Goal: Information Seeking & Learning: Check status

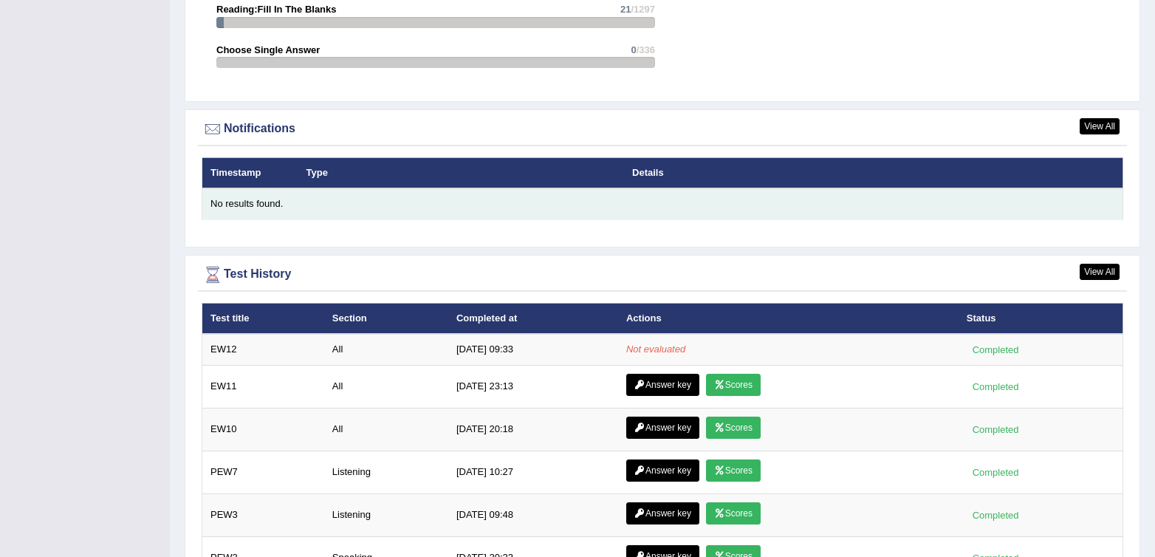
scroll to position [1736, 0]
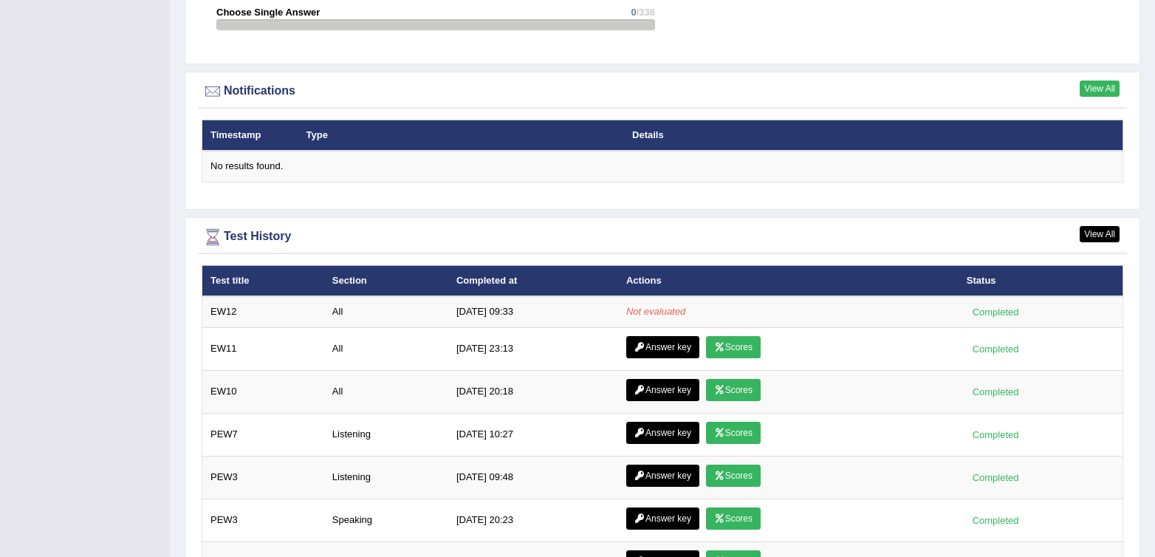
click at [1100, 92] on link "View All" at bounding box center [1100, 88] width 40 height 16
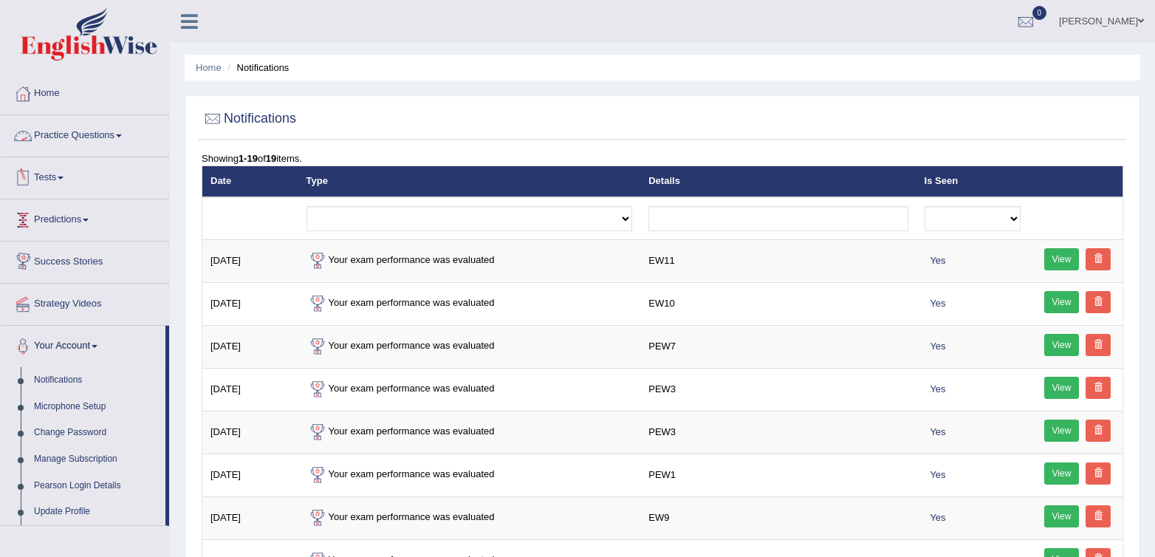
click at [46, 186] on link "Tests" at bounding box center [85, 175] width 168 height 37
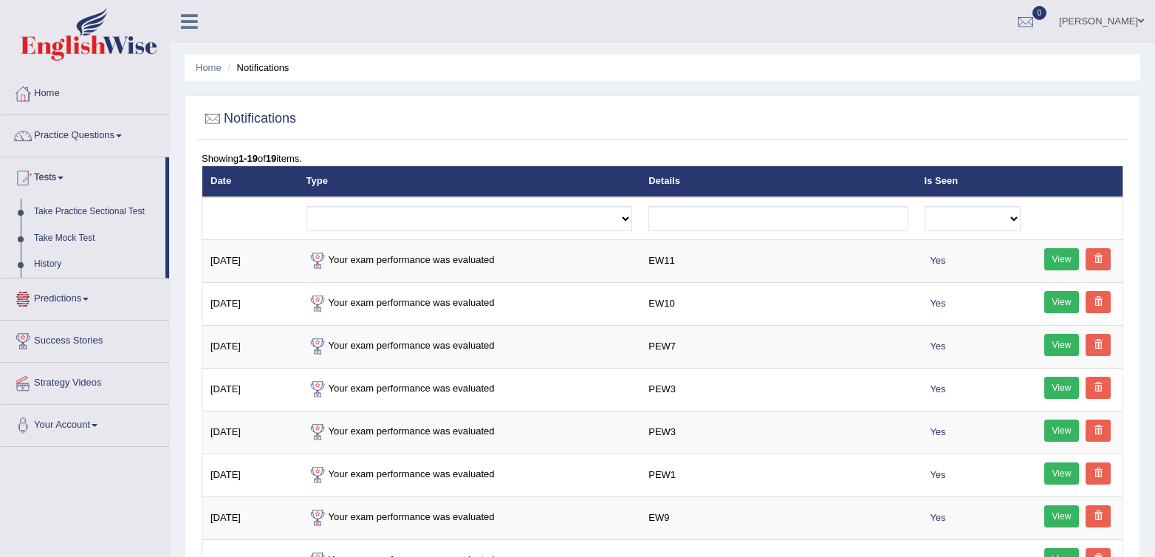
click at [65, 212] on link "Take Practice Sectional Test" at bounding box center [96, 212] width 138 height 27
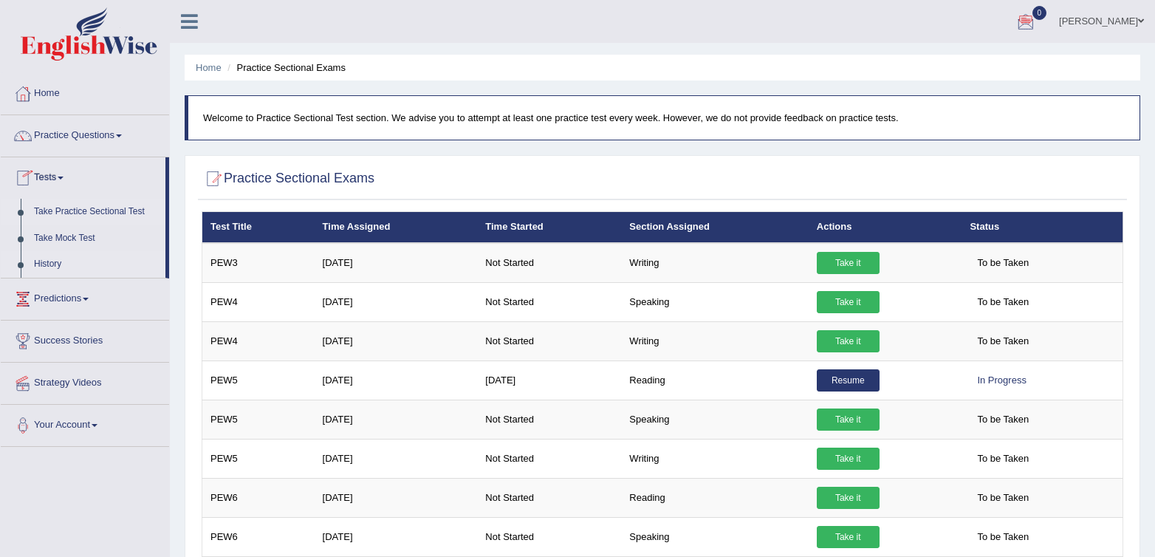
click at [58, 256] on link "History" at bounding box center [96, 264] width 138 height 27
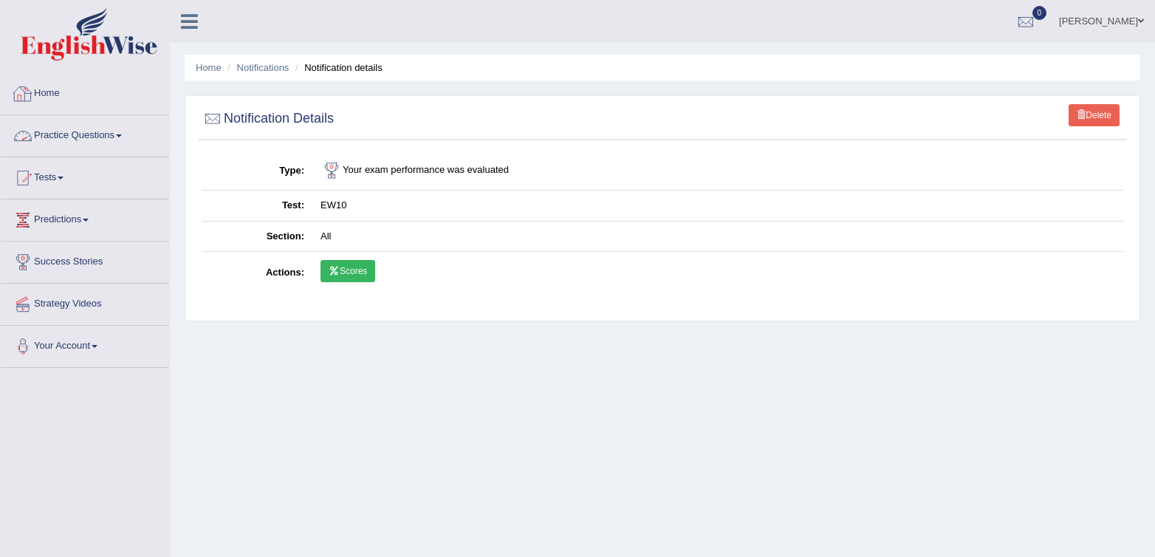
click at [55, 86] on link "Home" at bounding box center [85, 91] width 168 height 37
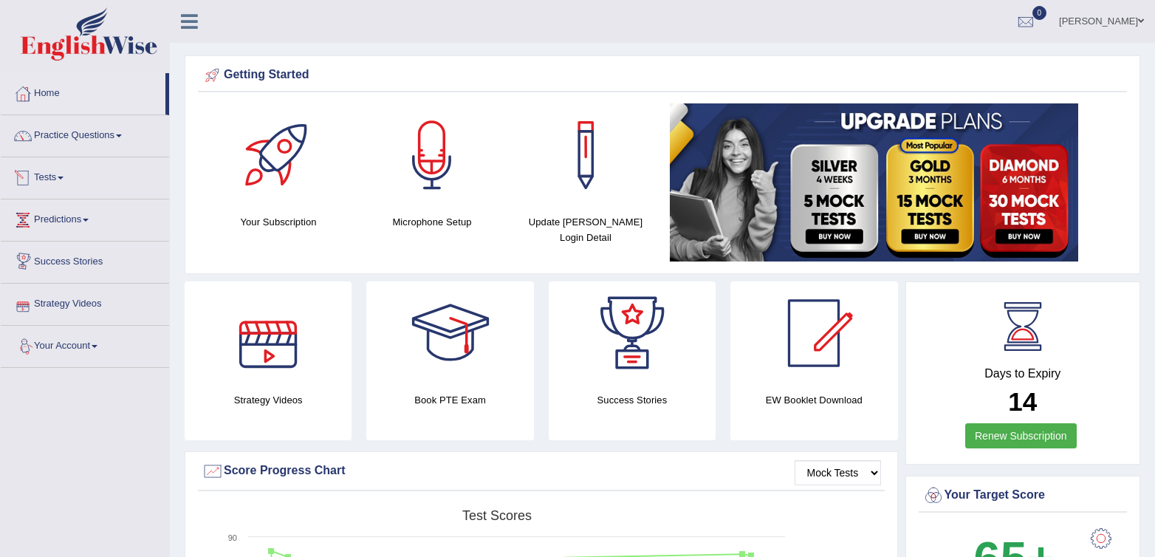
click at [49, 181] on link "Tests" at bounding box center [85, 175] width 168 height 37
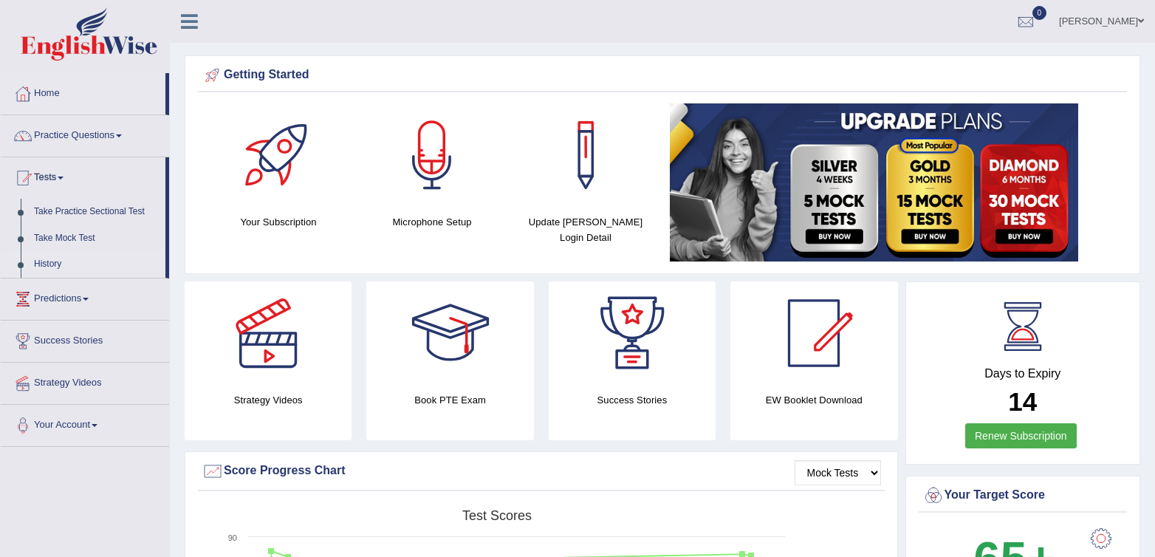
click at [41, 261] on link "History" at bounding box center [96, 264] width 138 height 27
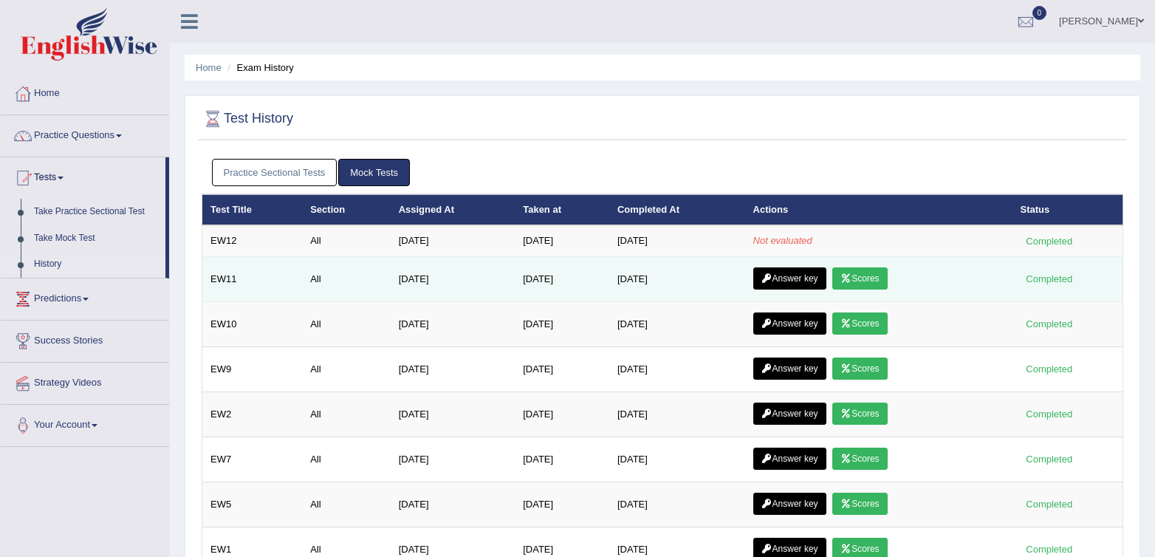
click at [885, 283] on link "Scores" at bounding box center [859, 278] width 55 height 22
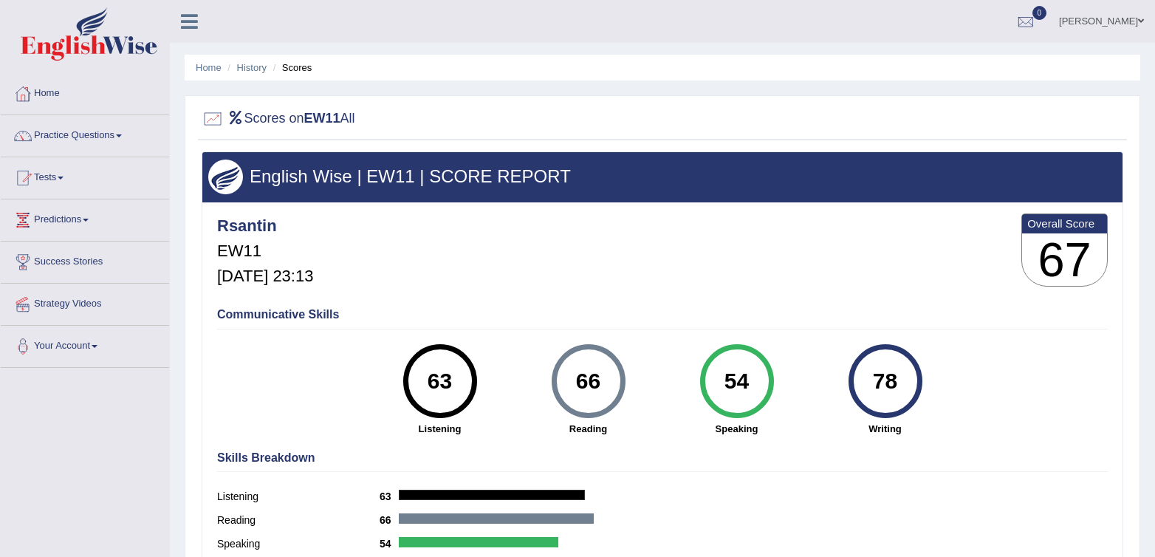
click at [874, 287] on div "Rsantin EW11 Oct 1, 2025, 23:13 Overall Score 67" at bounding box center [662, 254] width 898 height 88
click at [49, 183] on link "Tests" at bounding box center [85, 175] width 168 height 37
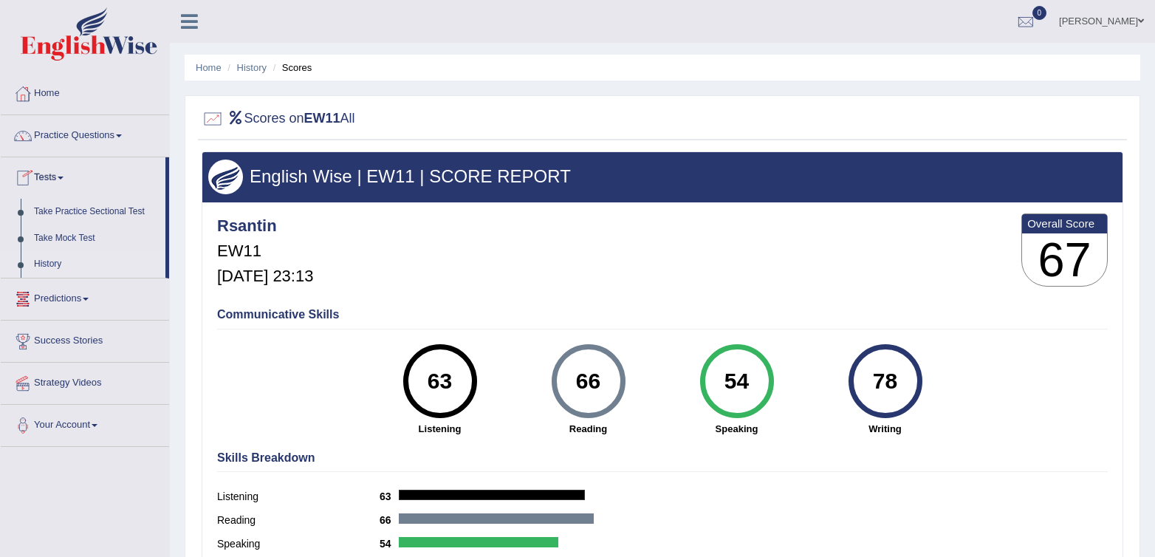
click at [68, 270] on link "History" at bounding box center [96, 264] width 138 height 27
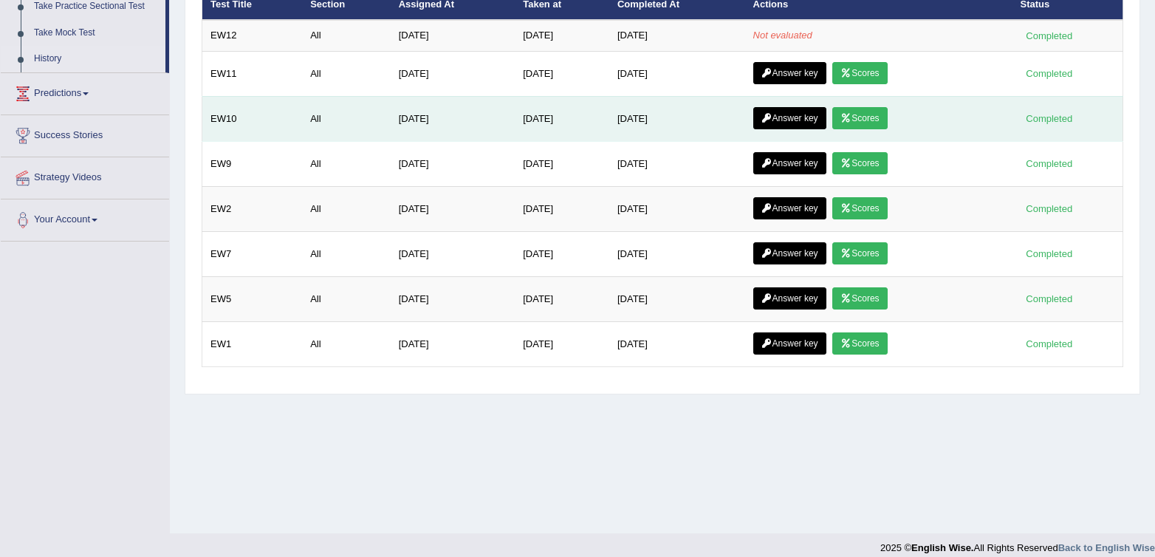
scroll to position [204, 0]
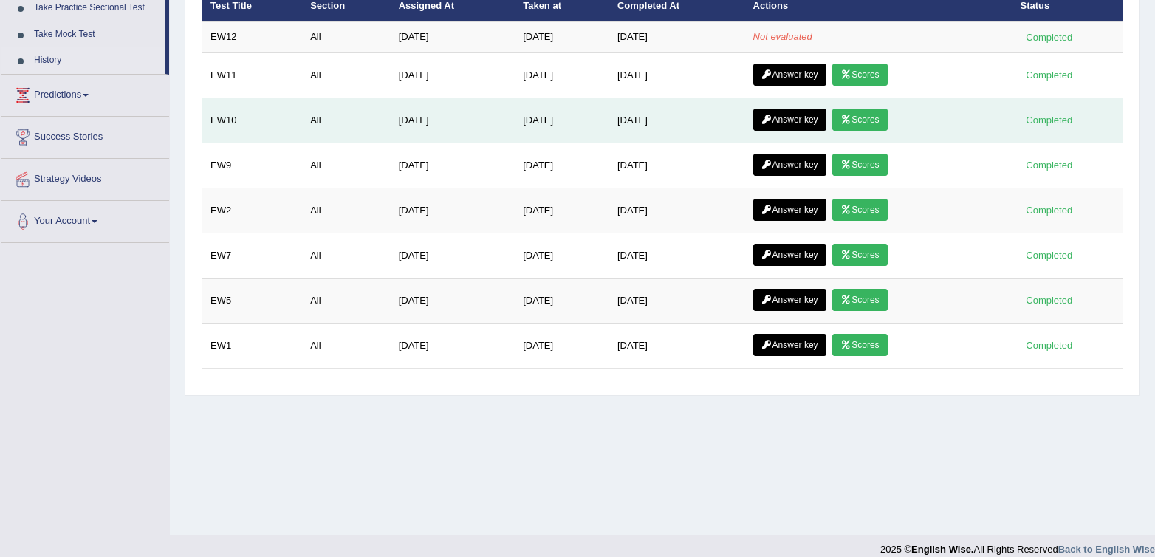
click at [873, 117] on link "Scores" at bounding box center [859, 120] width 55 height 22
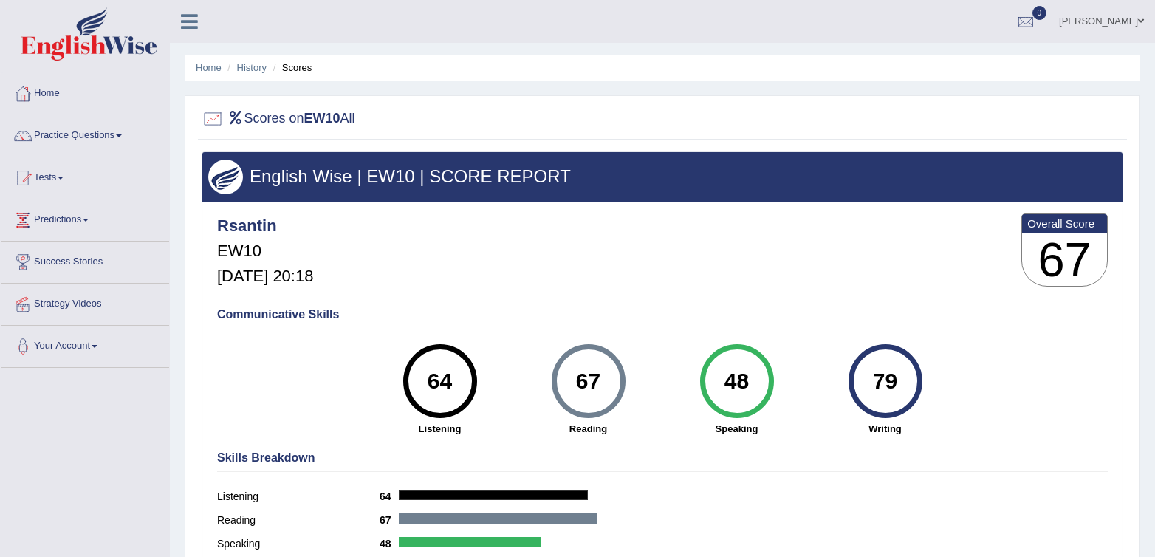
scroll to position [1, 0]
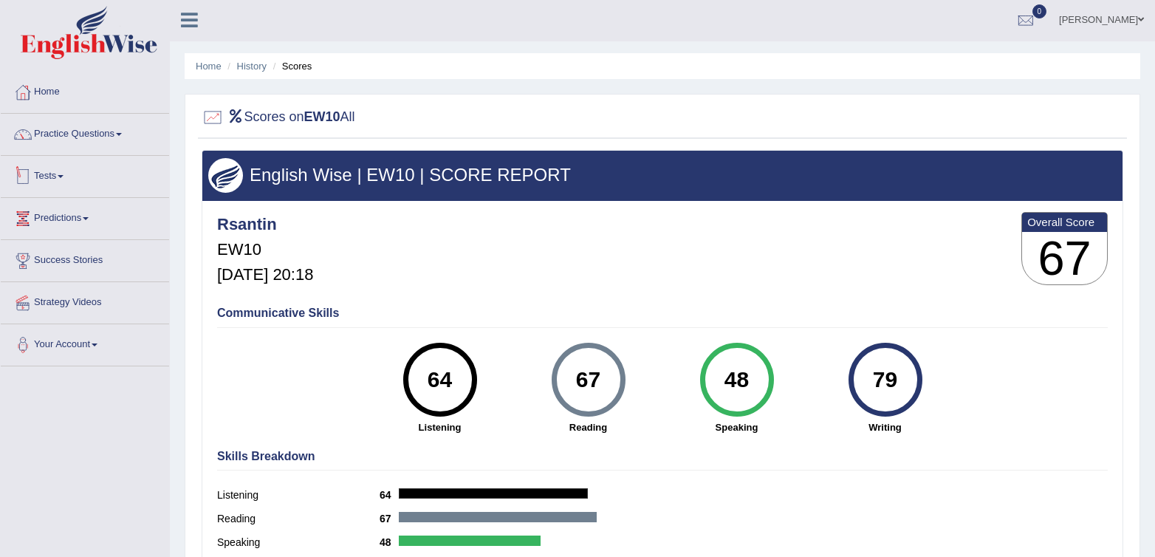
click at [61, 176] on link "Tests" at bounding box center [85, 174] width 168 height 37
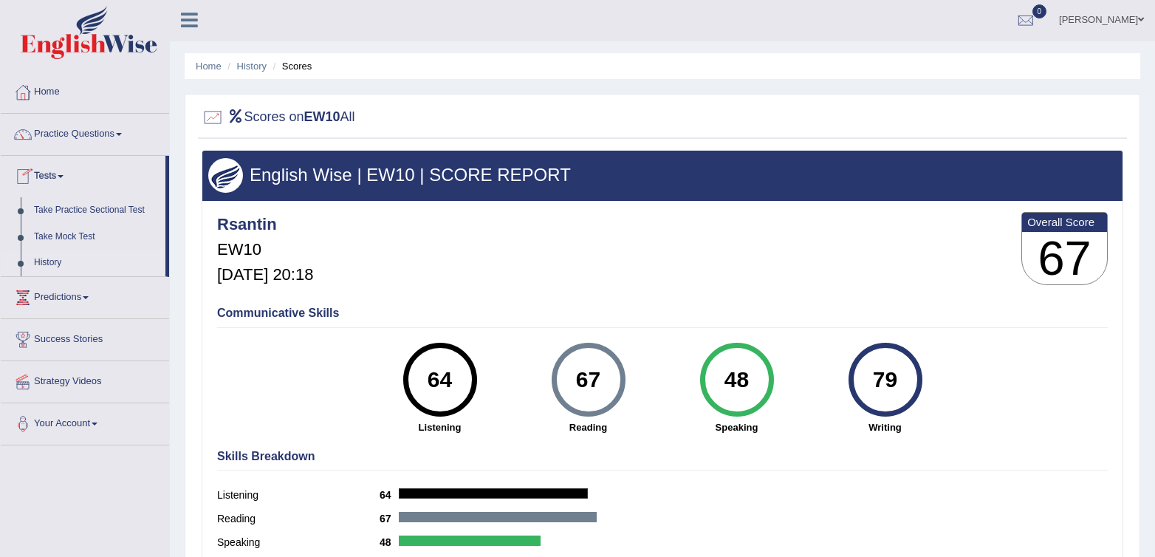
click at [55, 265] on link "History" at bounding box center [96, 263] width 138 height 27
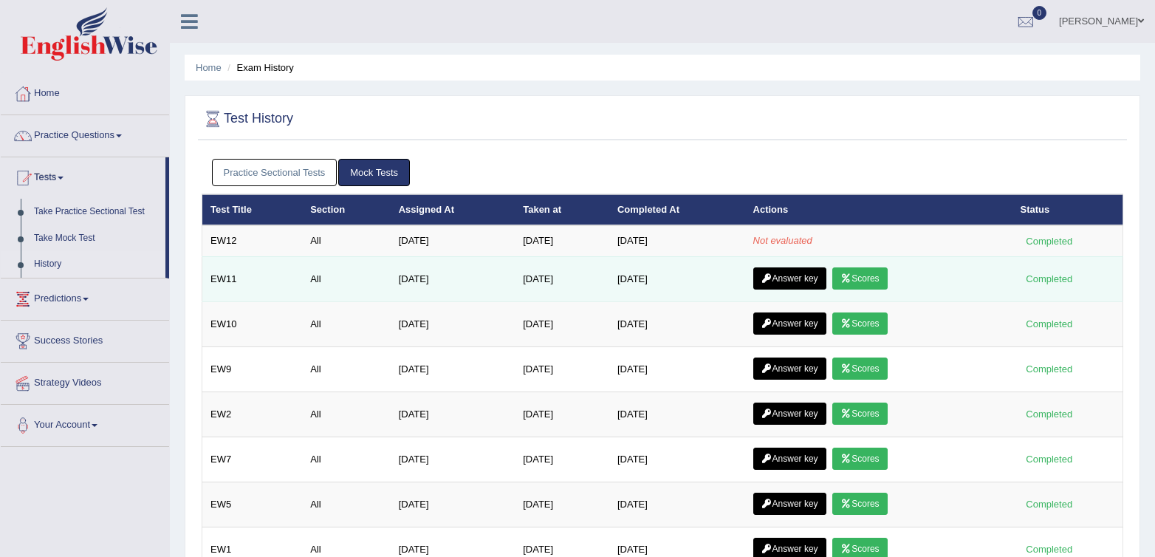
click at [786, 282] on link "Answer key" at bounding box center [789, 278] width 73 height 22
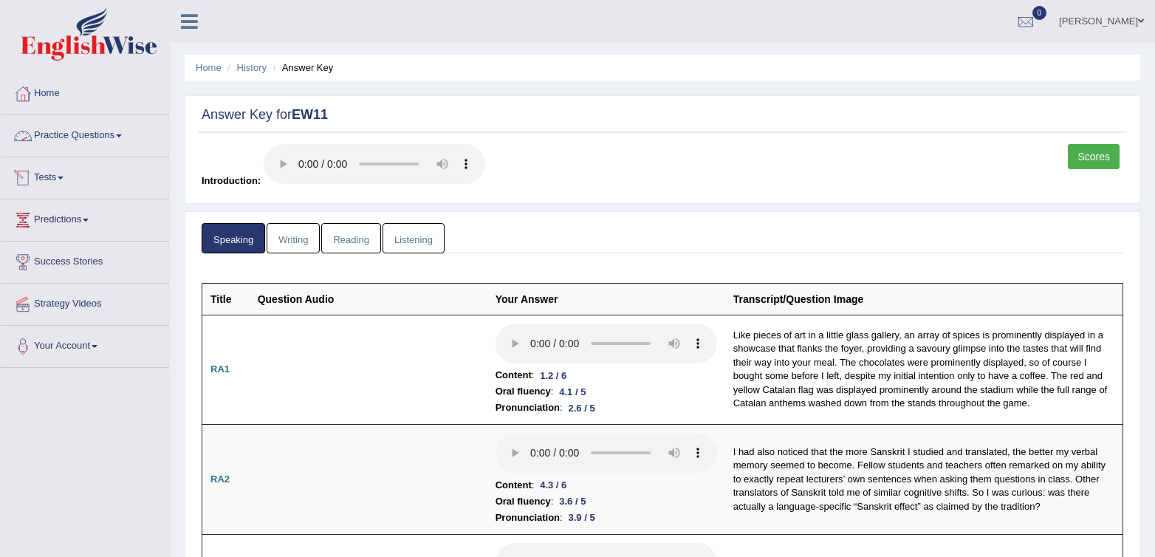
click at [49, 180] on link "Tests" at bounding box center [85, 175] width 168 height 37
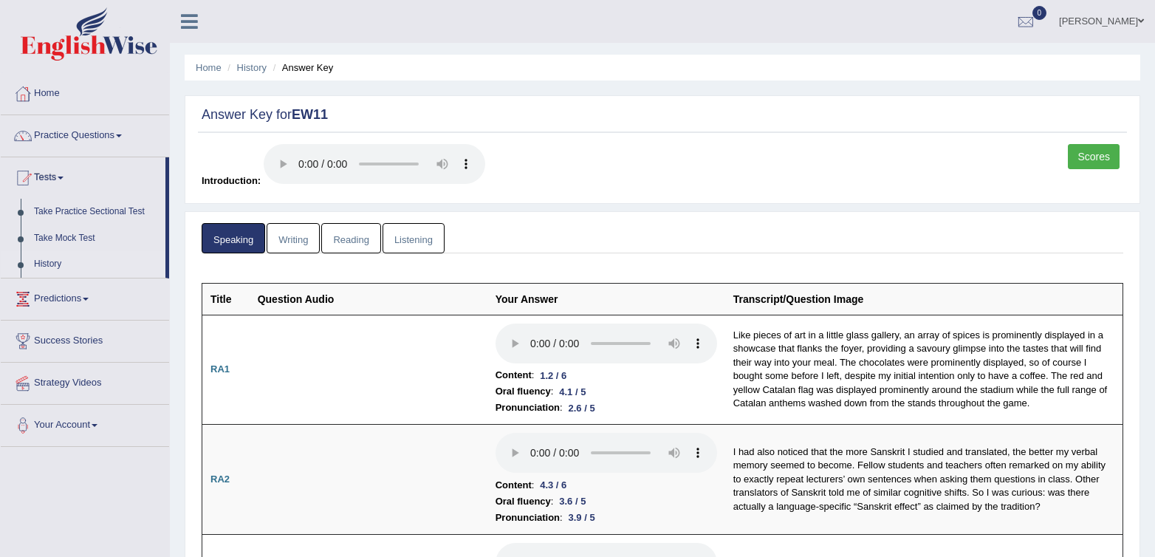
click at [50, 265] on link "History" at bounding box center [96, 264] width 138 height 27
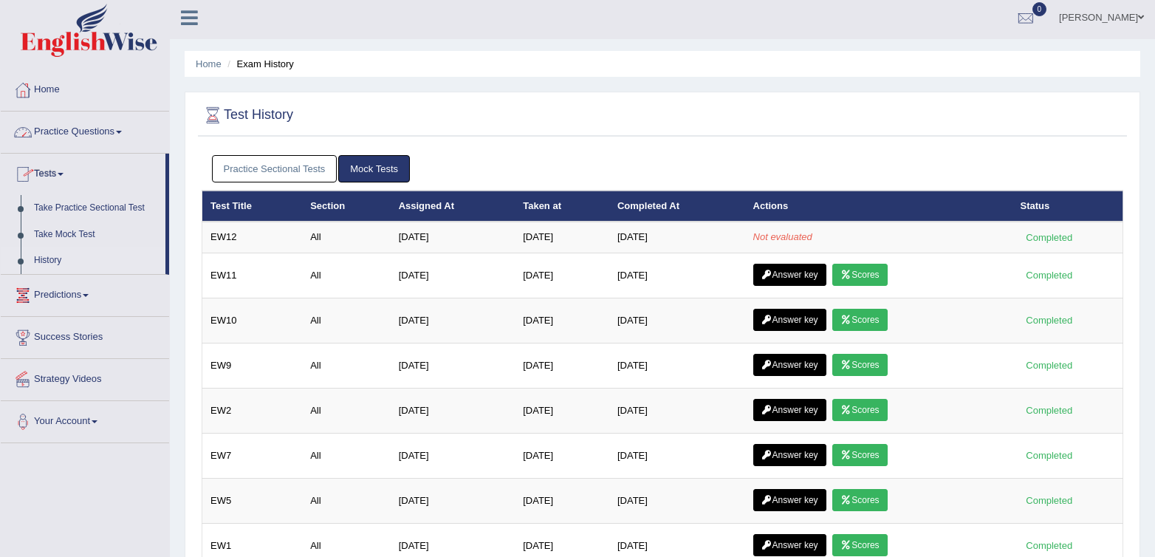
scroll to position [1, 0]
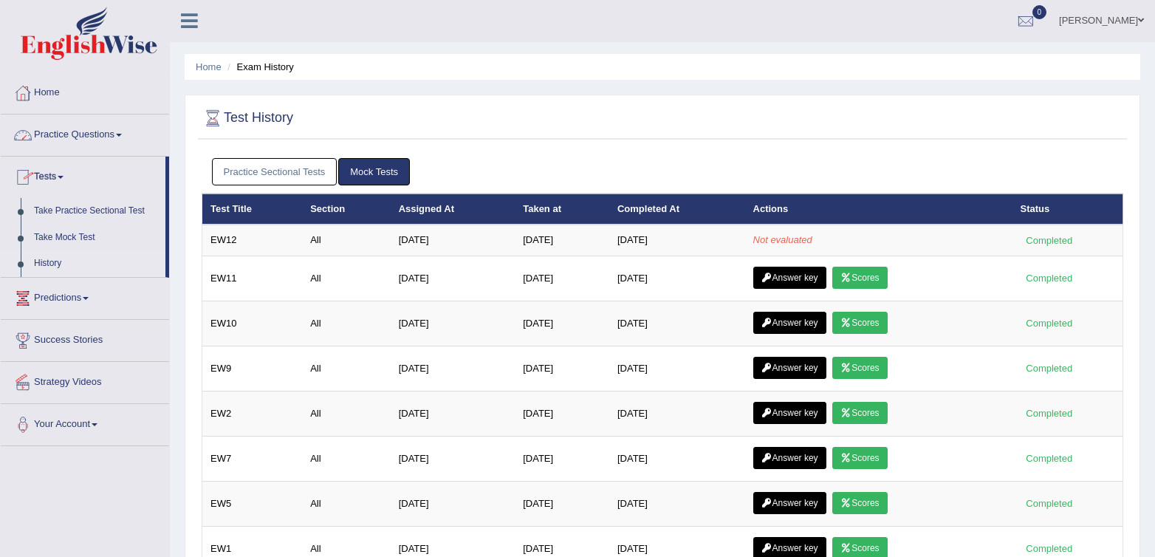
click at [41, 169] on link "Tests" at bounding box center [83, 175] width 165 height 37
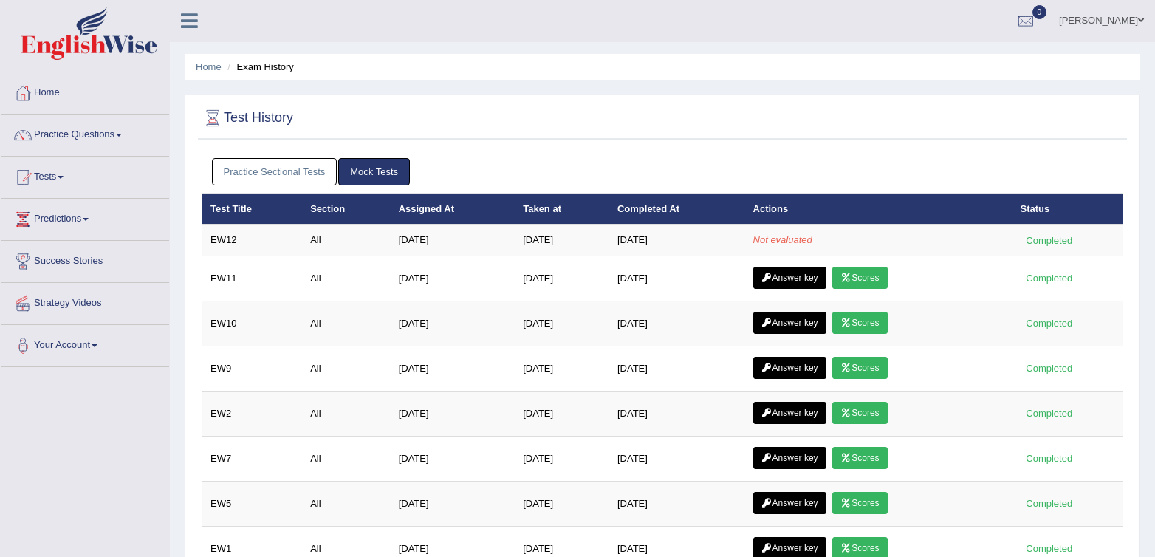
click at [41, 169] on link "Tests" at bounding box center [85, 175] width 168 height 37
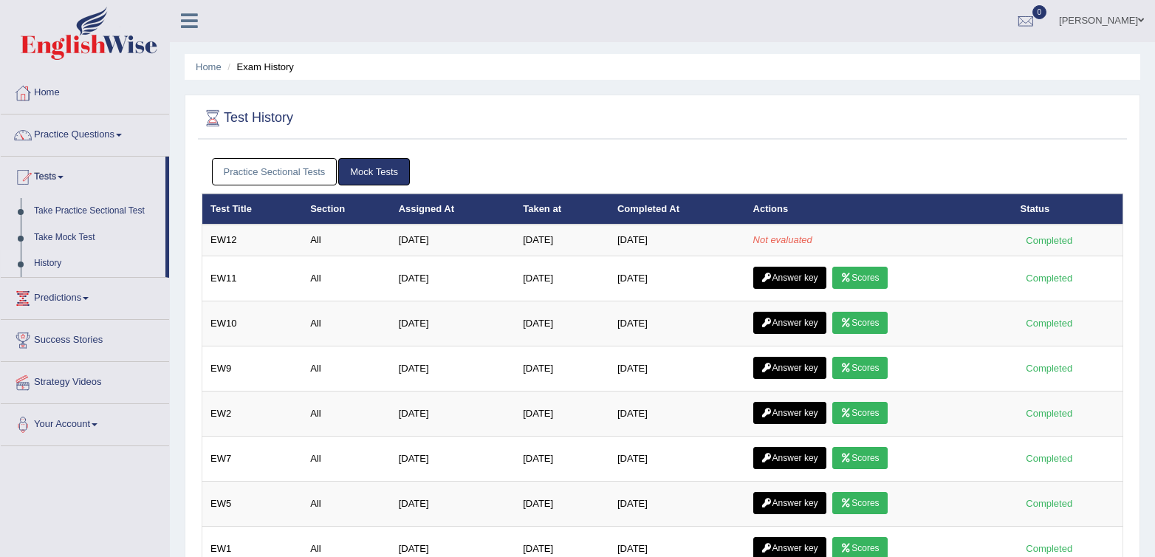
click at [63, 255] on link "History" at bounding box center [96, 263] width 138 height 27
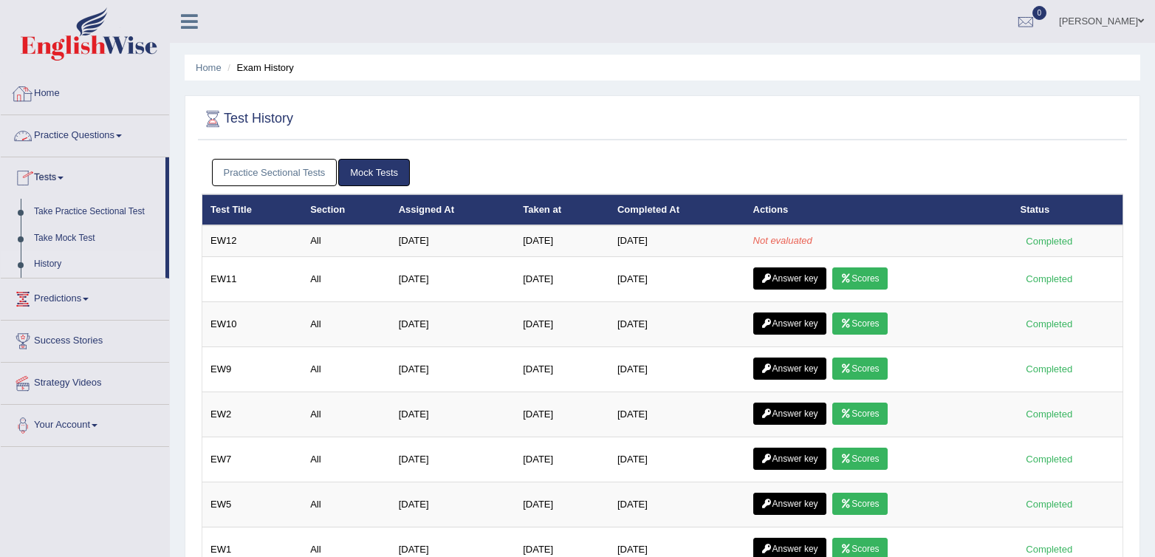
click at [51, 128] on link "Practice Questions" at bounding box center [85, 133] width 168 height 37
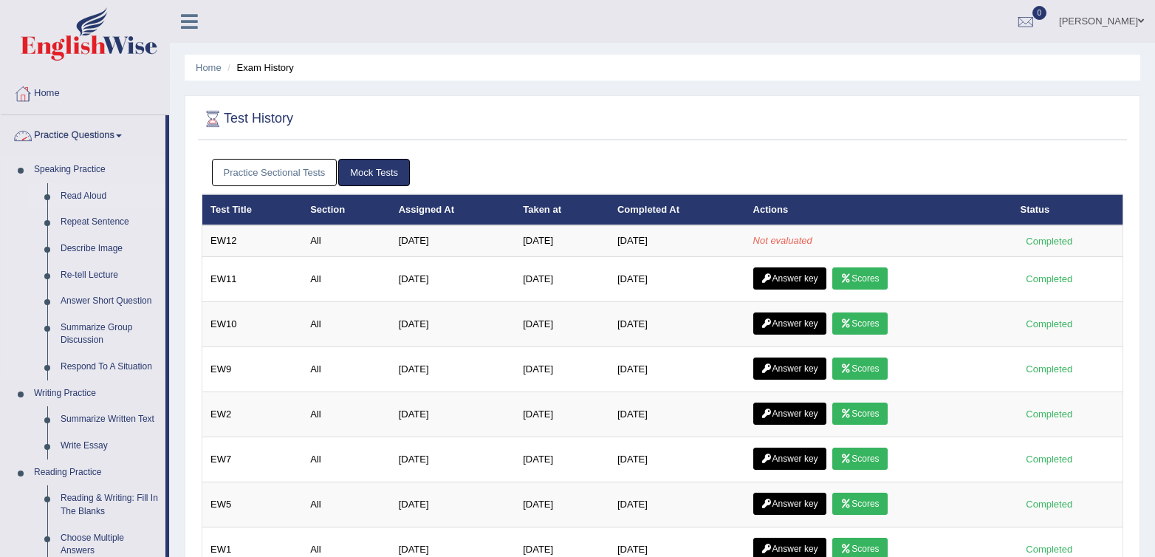
click at [79, 197] on link "Read Aloud" at bounding box center [109, 196] width 111 height 27
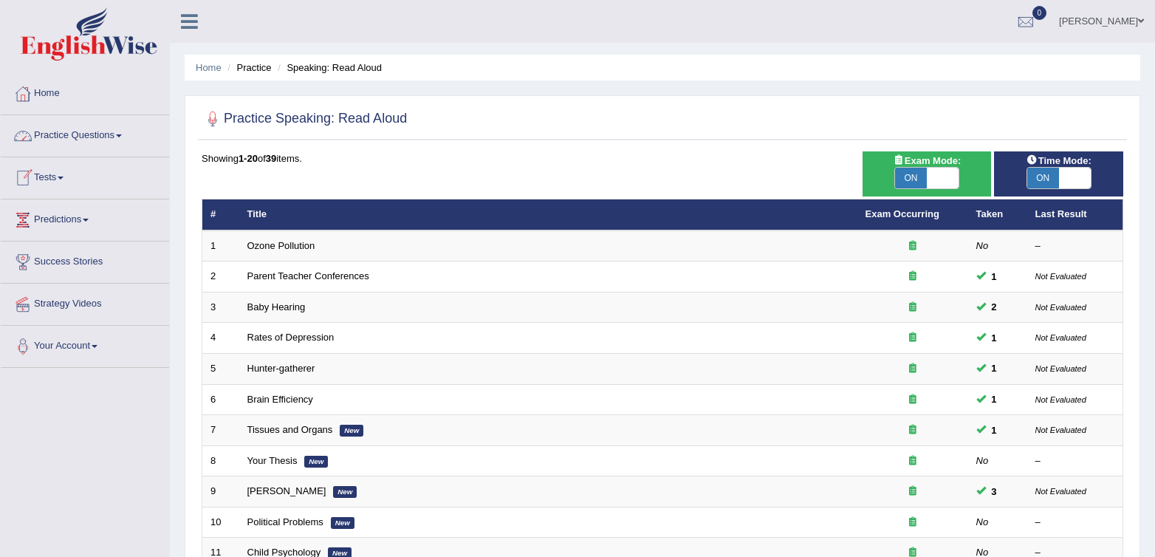
click at [48, 179] on link "Tests" at bounding box center [85, 175] width 168 height 37
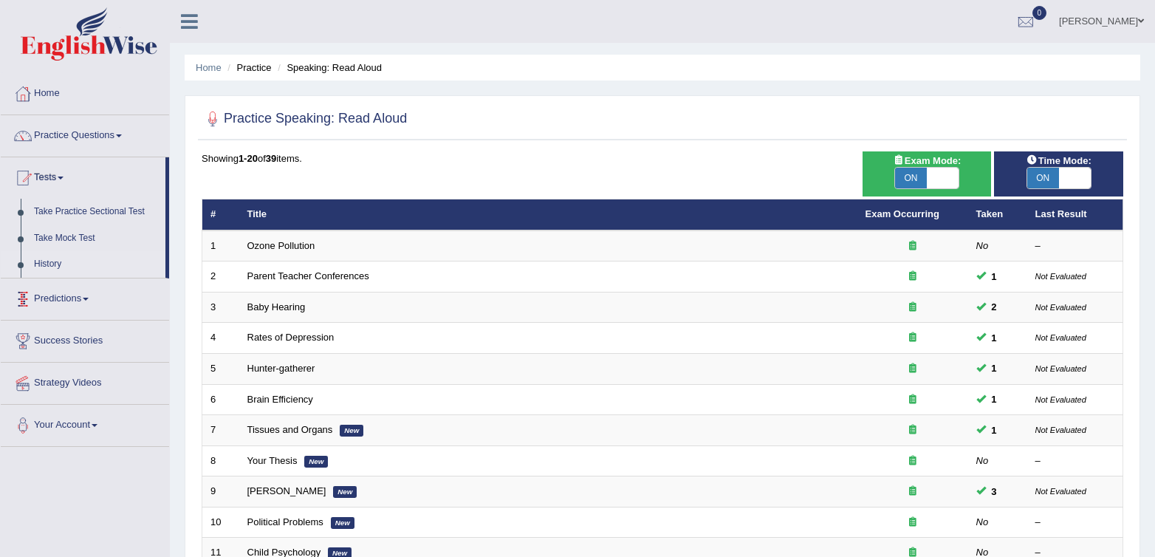
click at [46, 256] on link "History" at bounding box center [96, 264] width 138 height 27
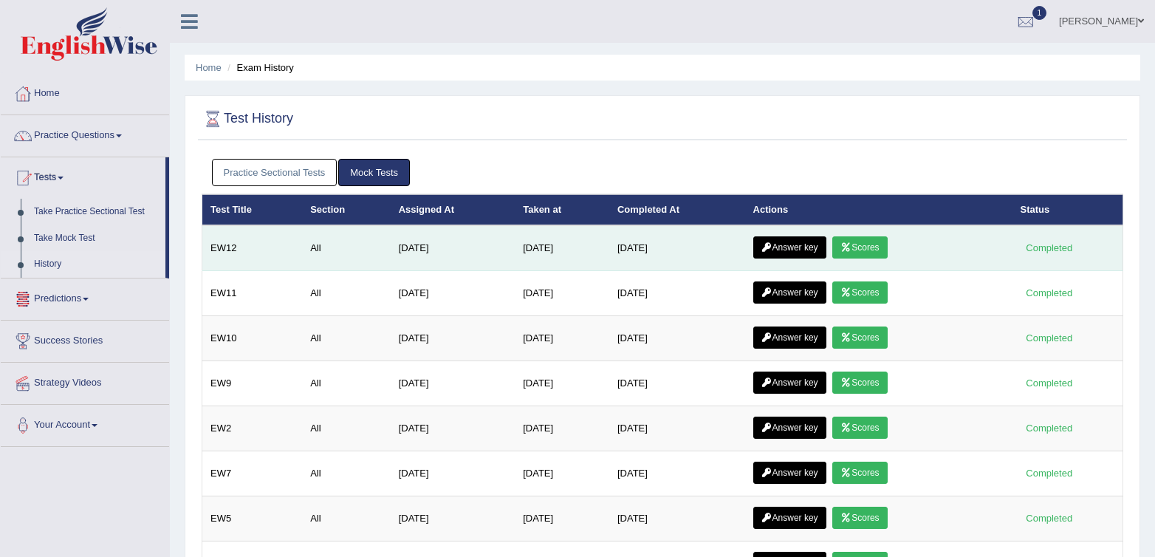
click at [851, 249] on icon at bounding box center [845, 247] width 11 height 9
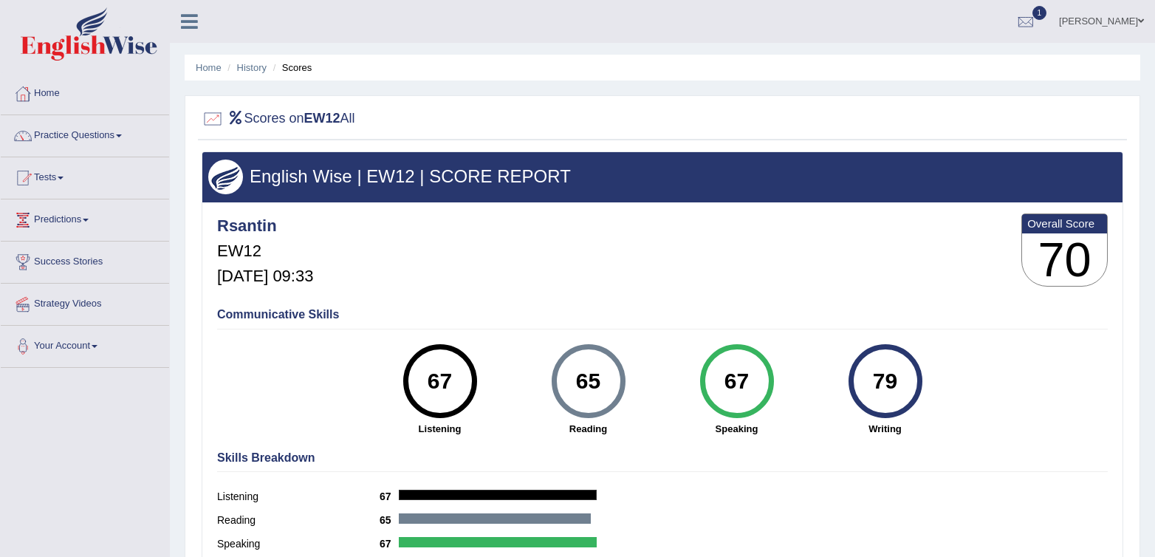
click at [701, 295] on div "Rsantin EW12 Oct 2, 2025, 09:33 Overall Score 70" at bounding box center [662, 254] width 898 height 88
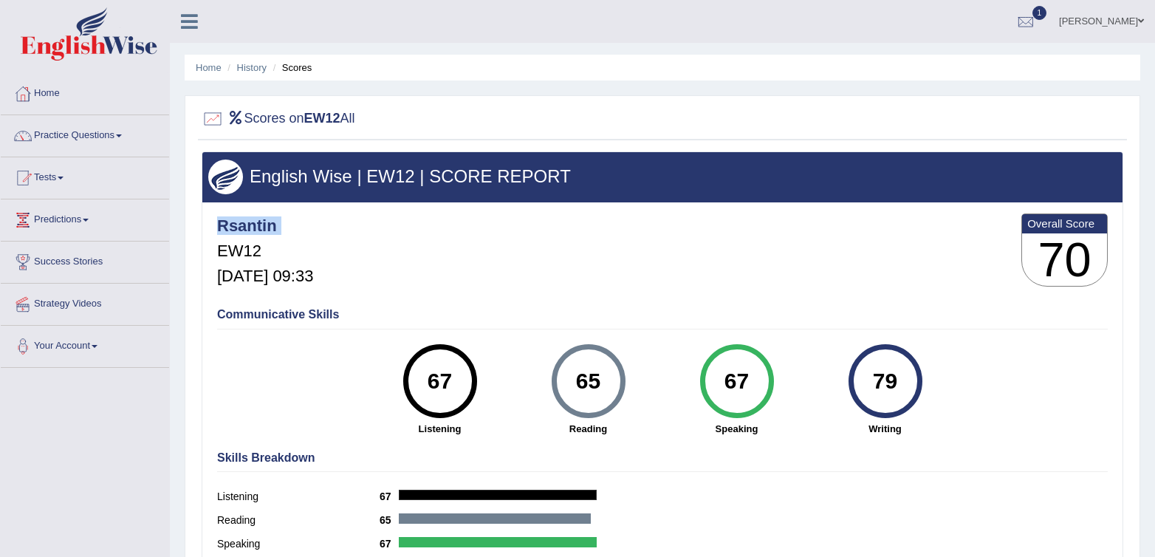
click at [701, 295] on div "Rsantin EW12 Oct 2, 2025, 09:33 Overall Score 70" at bounding box center [662, 254] width 898 height 88
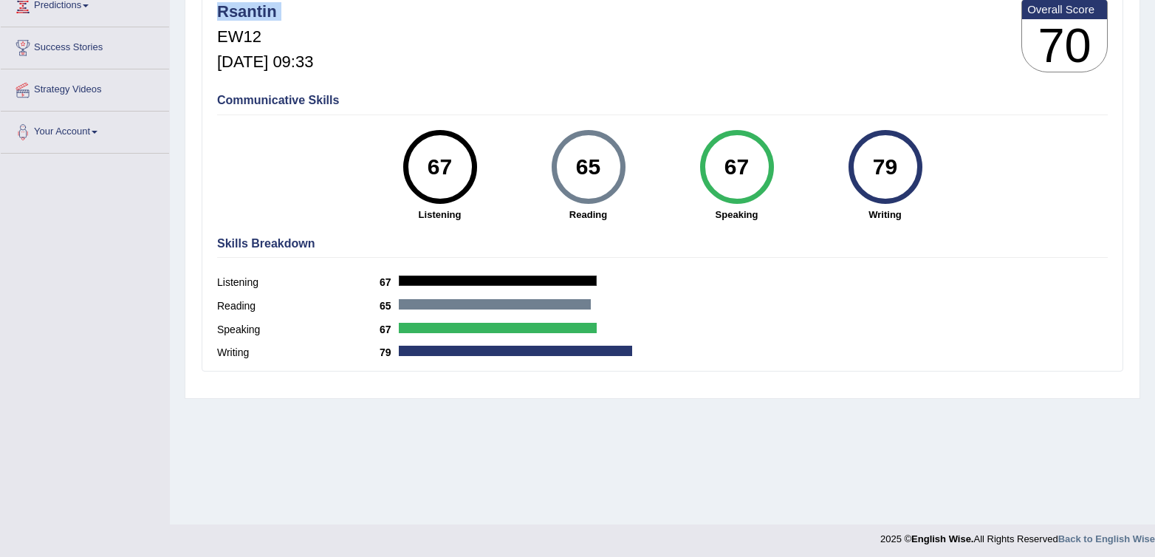
scroll to position [219, 0]
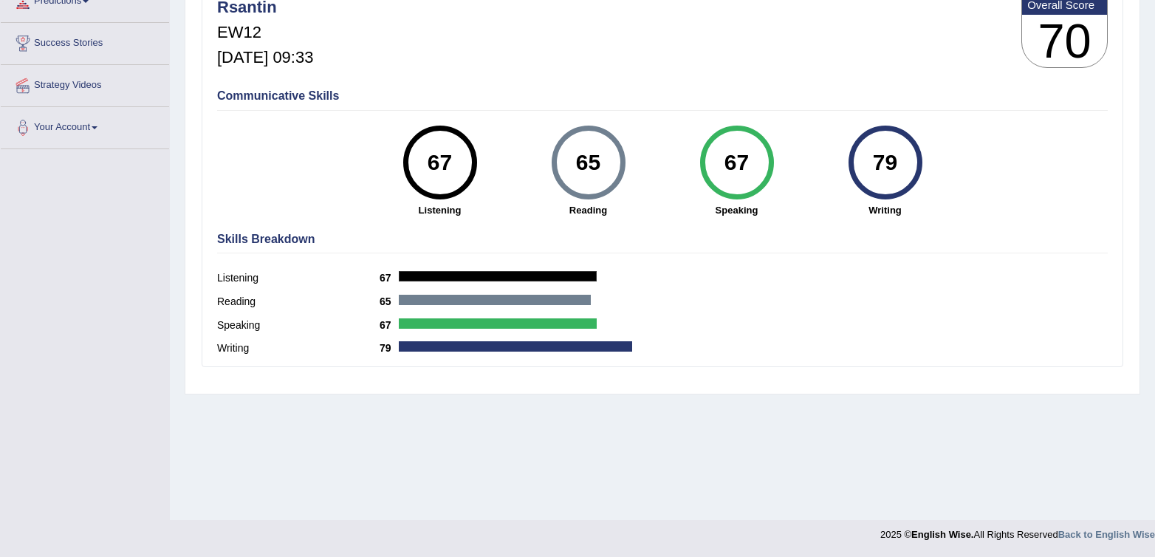
click at [701, 295] on div "Reading 65" at bounding box center [662, 304] width 891 height 24
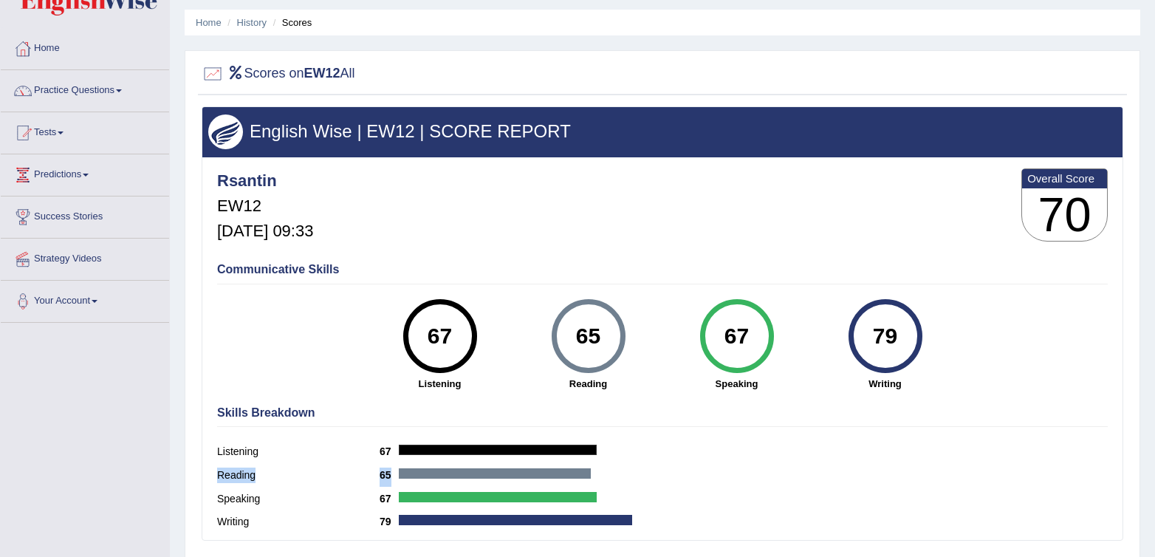
scroll to position [8, 0]
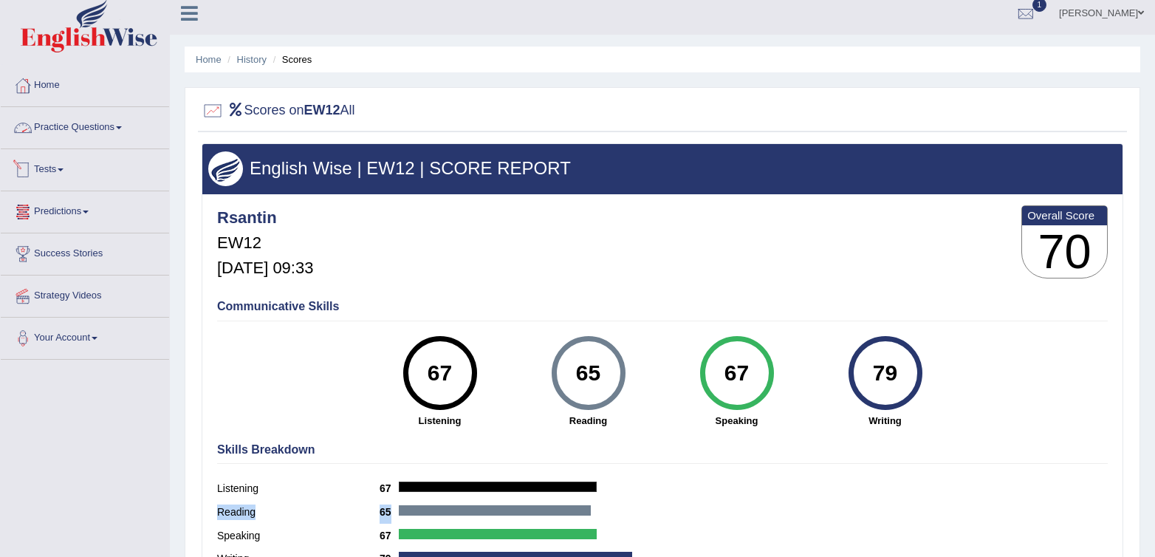
click at [35, 173] on link "Tests" at bounding box center [85, 167] width 168 height 37
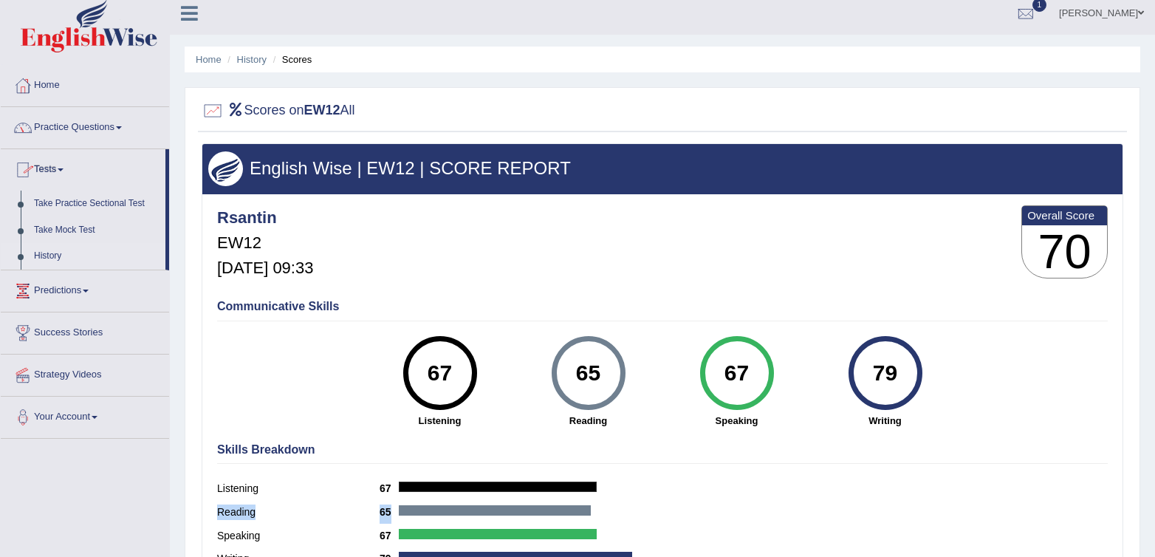
click at [85, 258] on link "History" at bounding box center [96, 256] width 138 height 27
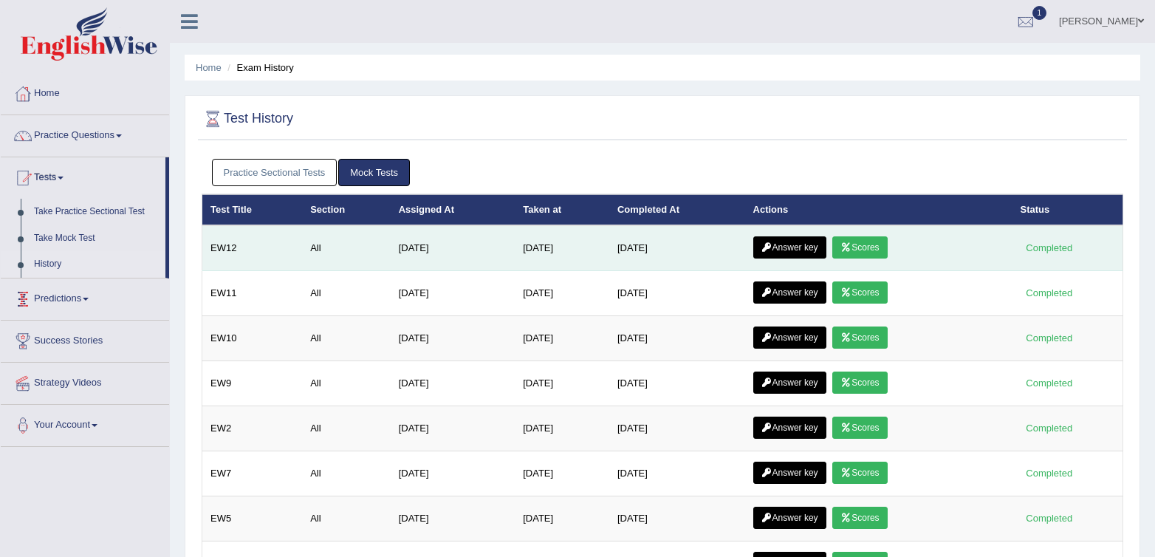
click at [772, 245] on icon at bounding box center [766, 247] width 11 height 9
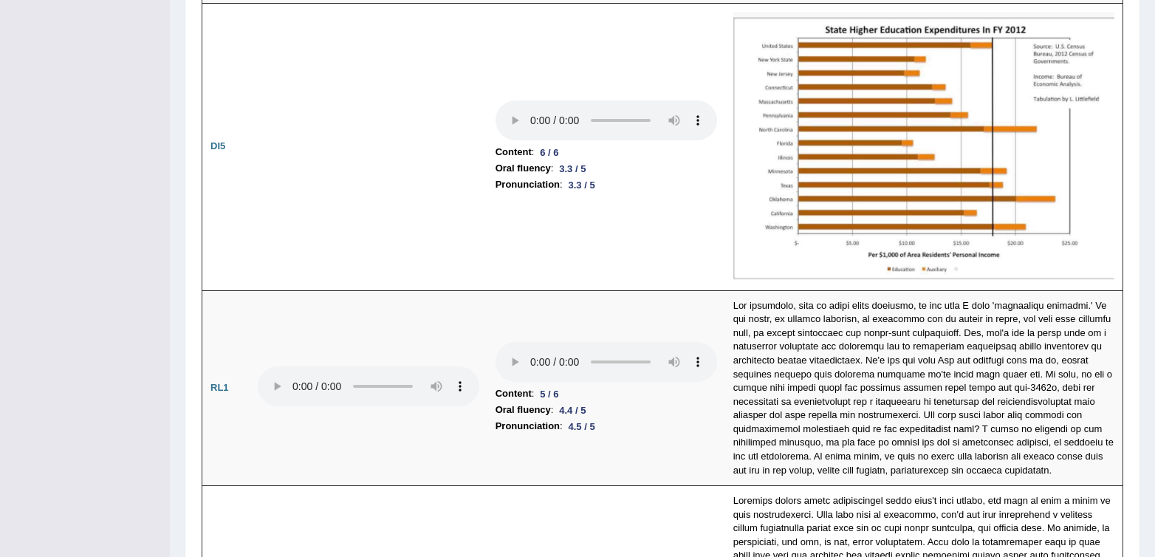
scroll to position [3152, 0]
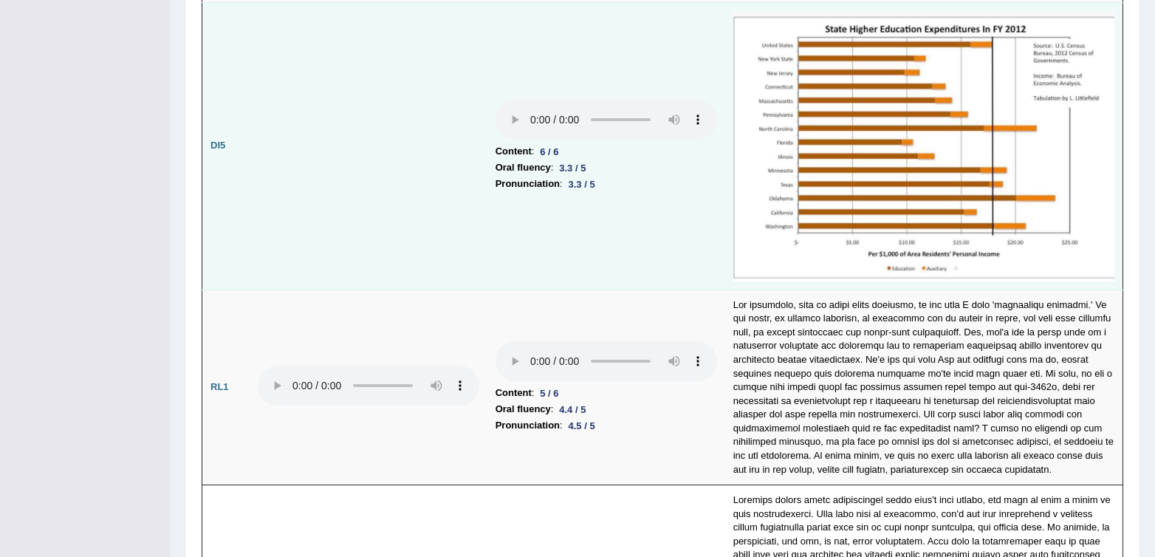
click at [586, 253] on td "Content : 6 / 6 Oral fluency : 3.3 / 5 Pronunciation : 3.3 / 5" at bounding box center [606, 145] width 238 height 287
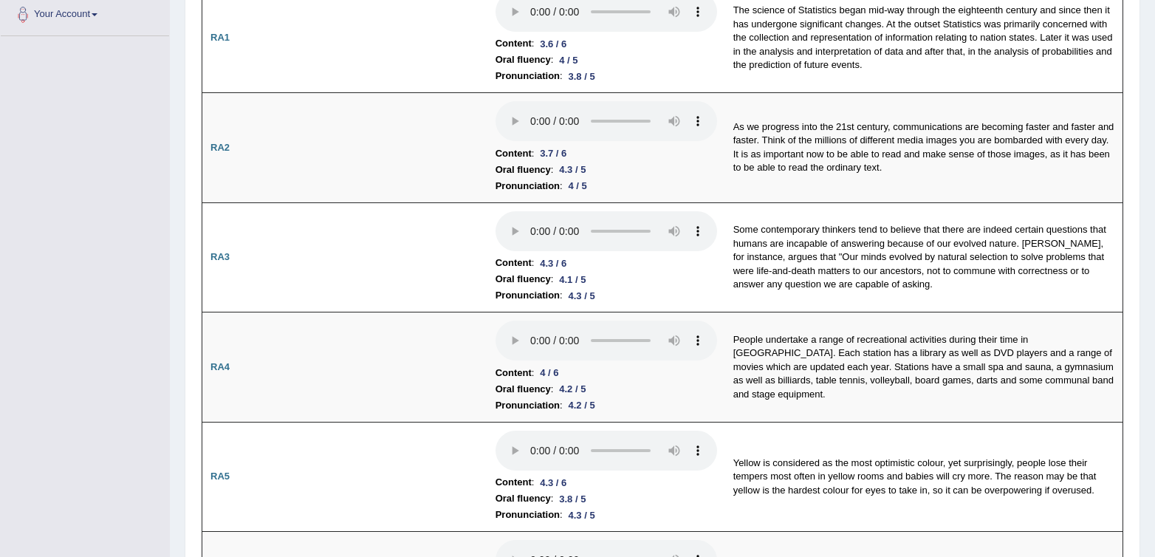
scroll to position [0, 0]
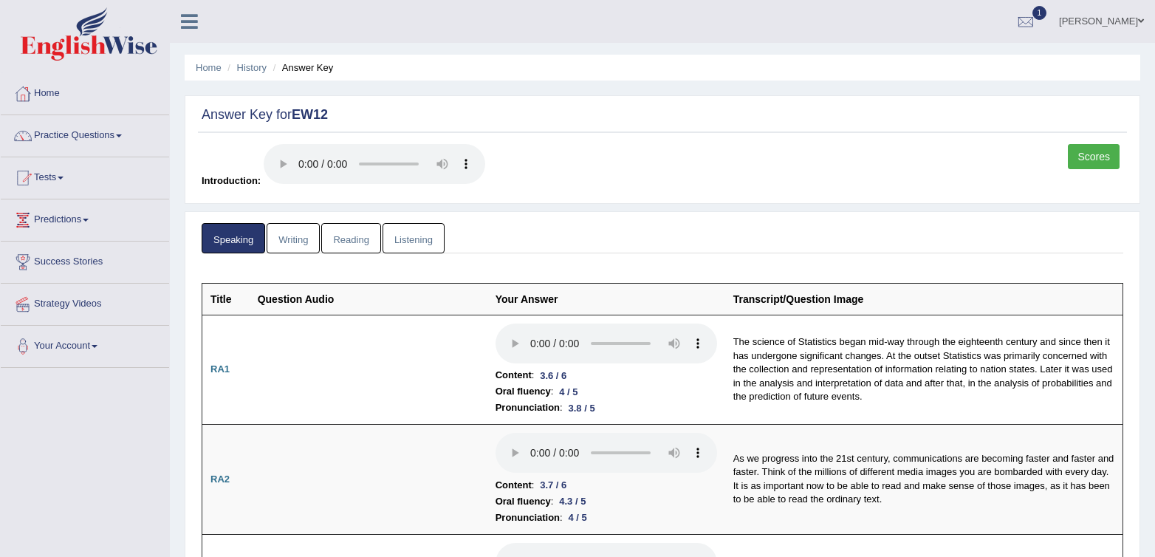
click at [281, 250] on link "Writing" at bounding box center [293, 238] width 53 height 30
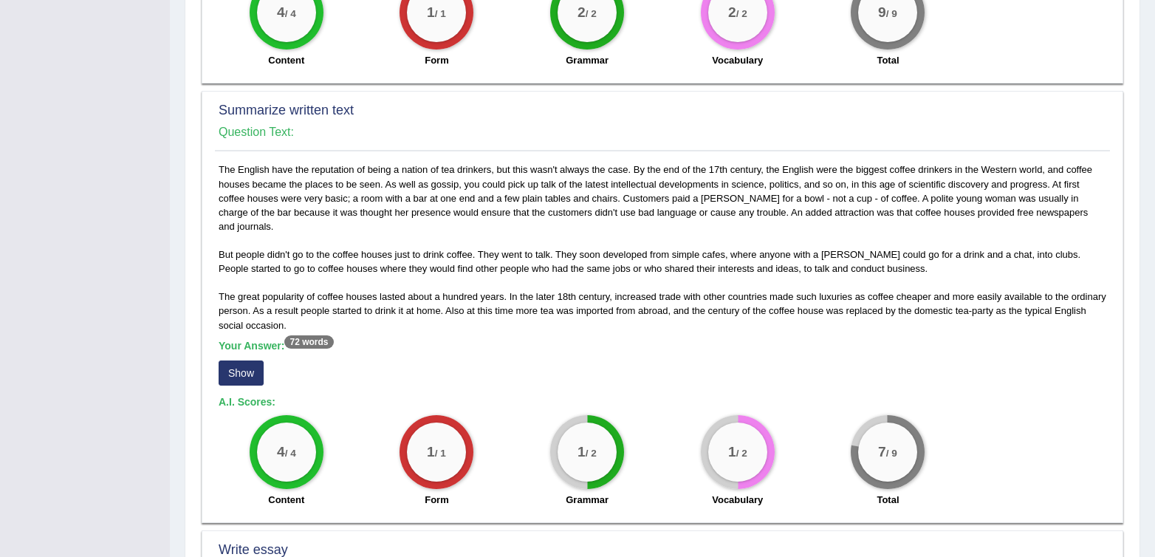
scroll to position [670, 0]
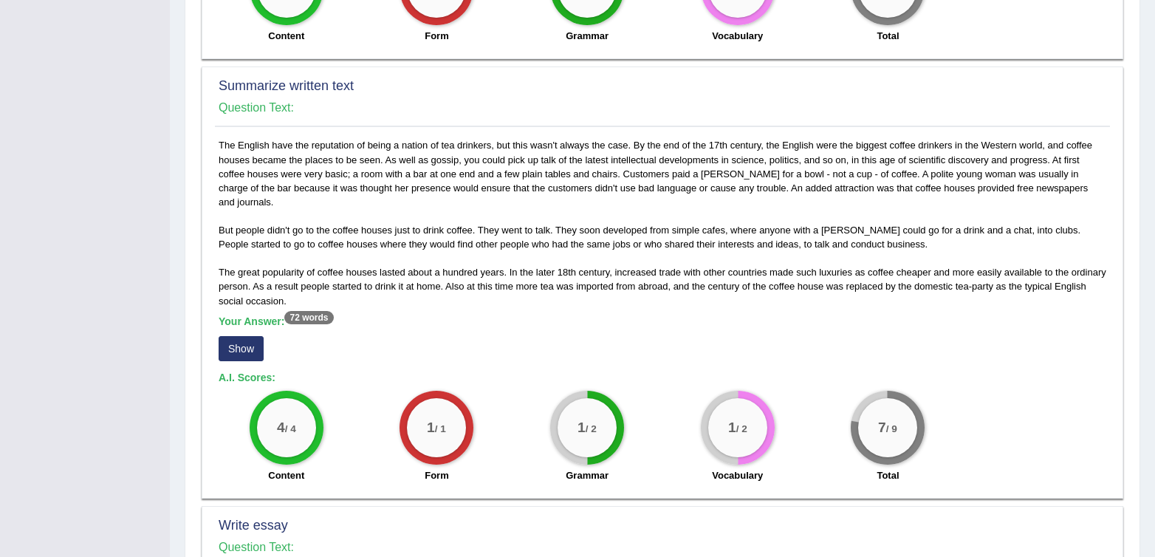
click at [237, 338] on button "Show" at bounding box center [241, 348] width 45 height 25
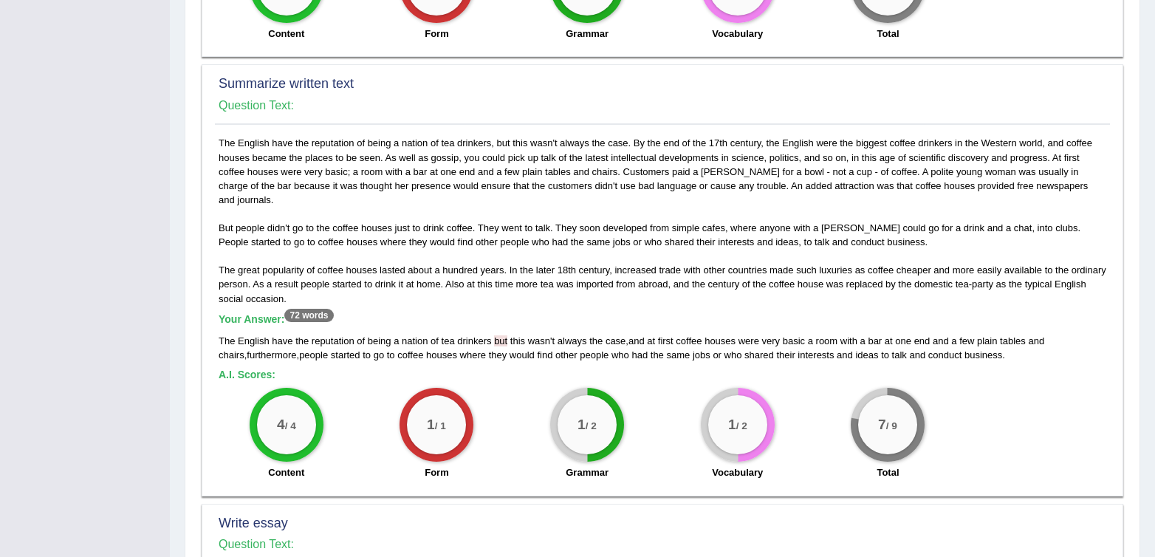
click at [501, 335] on span "but" at bounding box center [500, 340] width 13 height 11
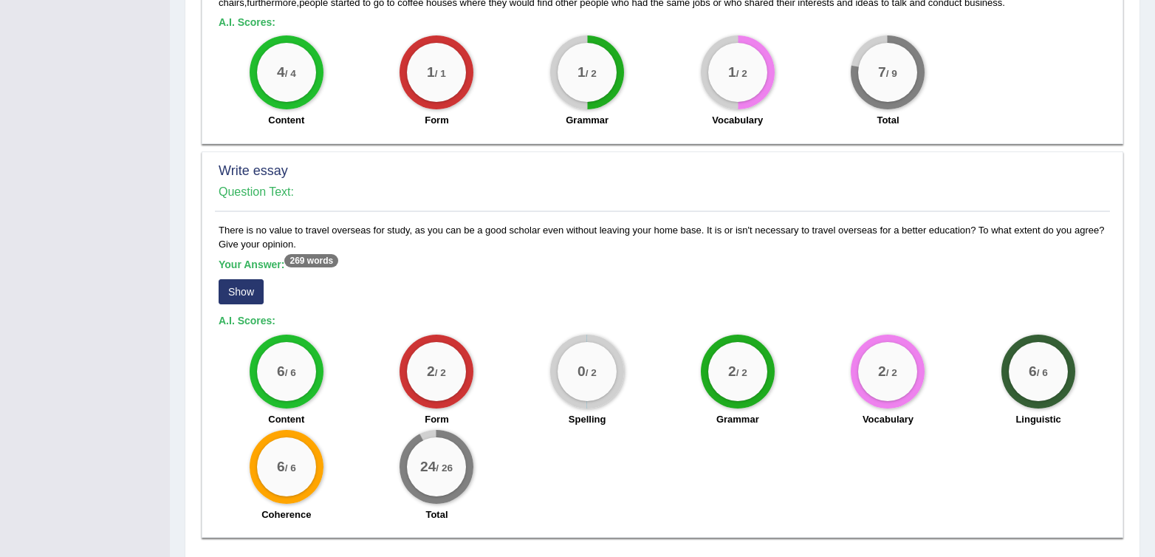
scroll to position [1023, 0]
click at [262, 286] on button "Show" at bounding box center [241, 292] width 45 height 25
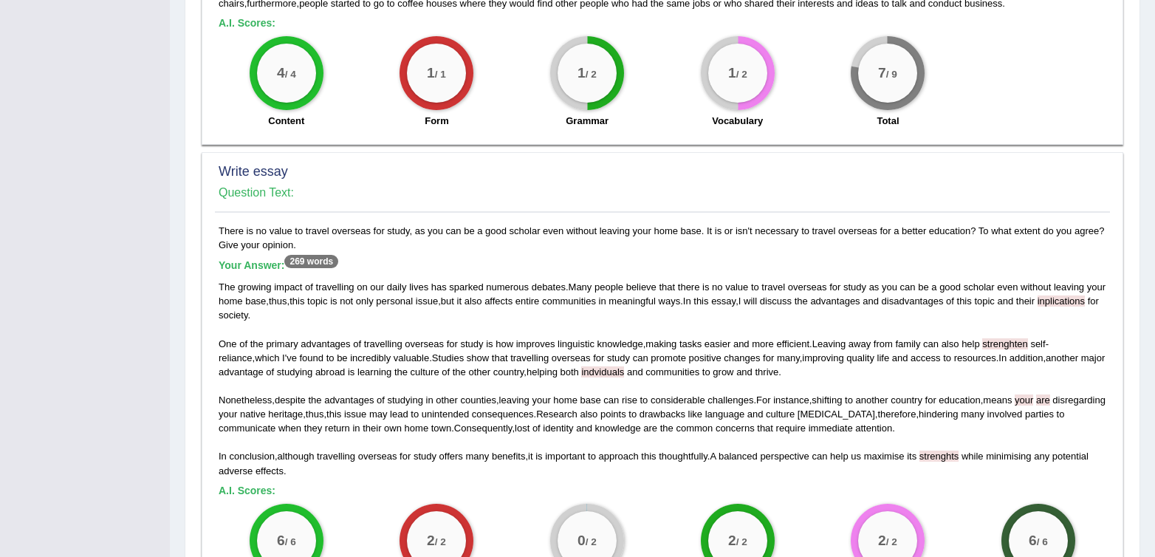
click at [1037, 301] on span "inplications" at bounding box center [1060, 300] width 47 height 11
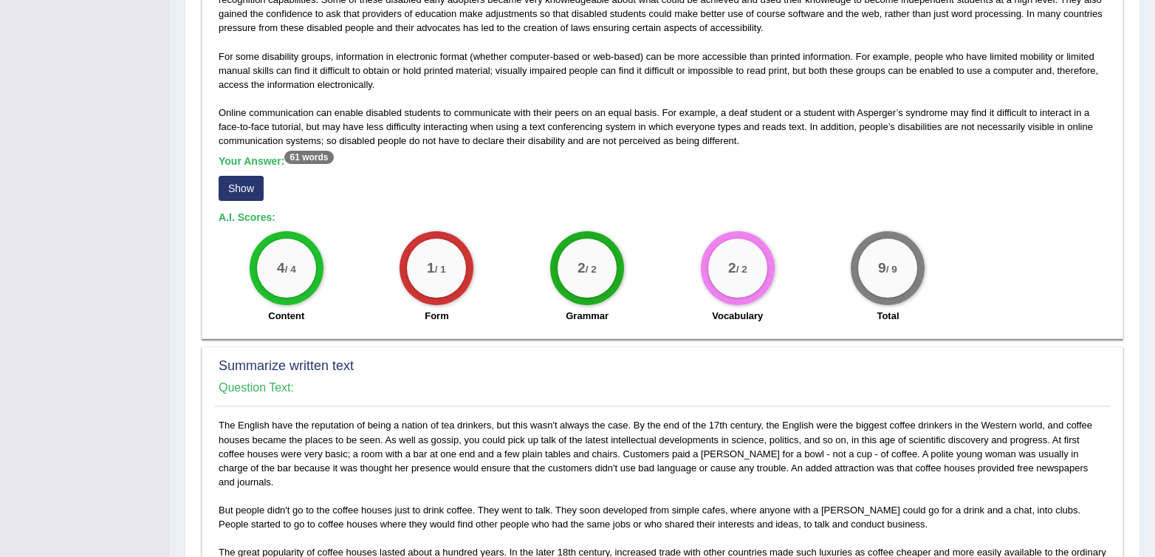
scroll to position [0, 0]
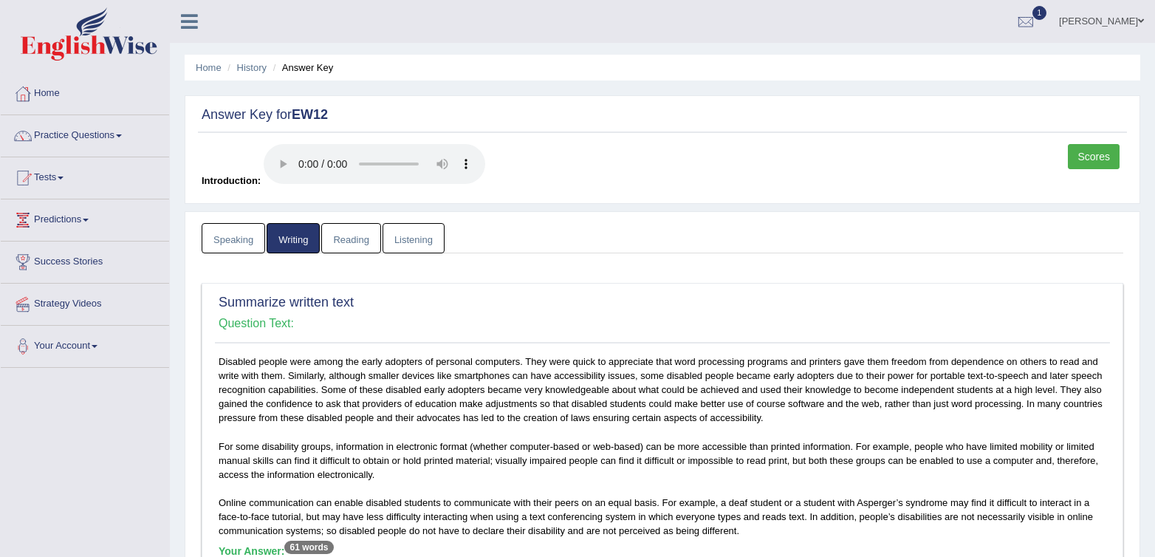
click at [362, 244] on link "Reading" at bounding box center [350, 238] width 59 height 30
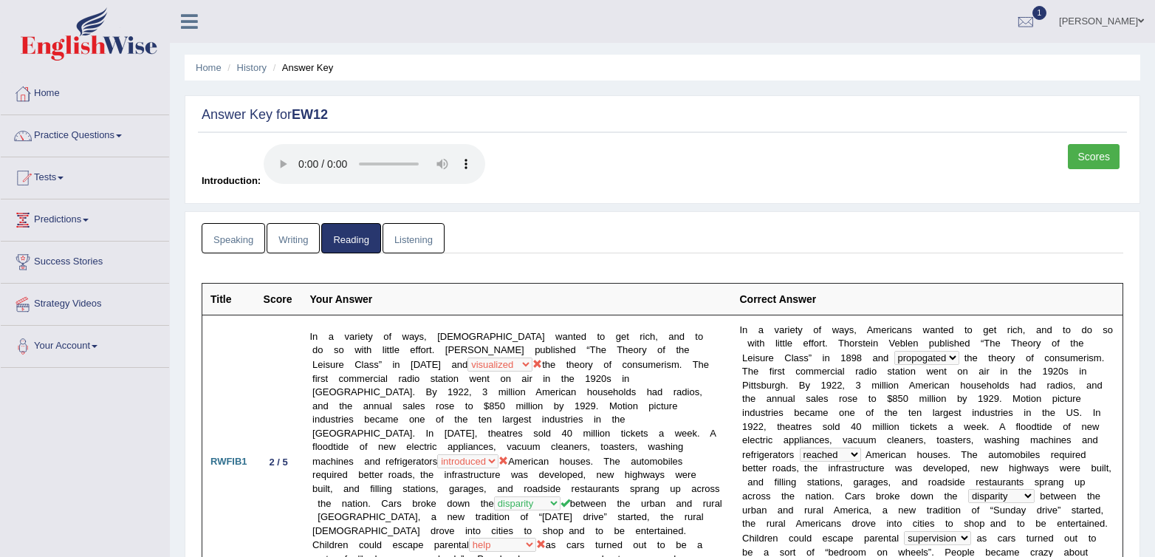
click at [407, 240] on link "Listening" at bounding box center [413, 238] width 62 height 30
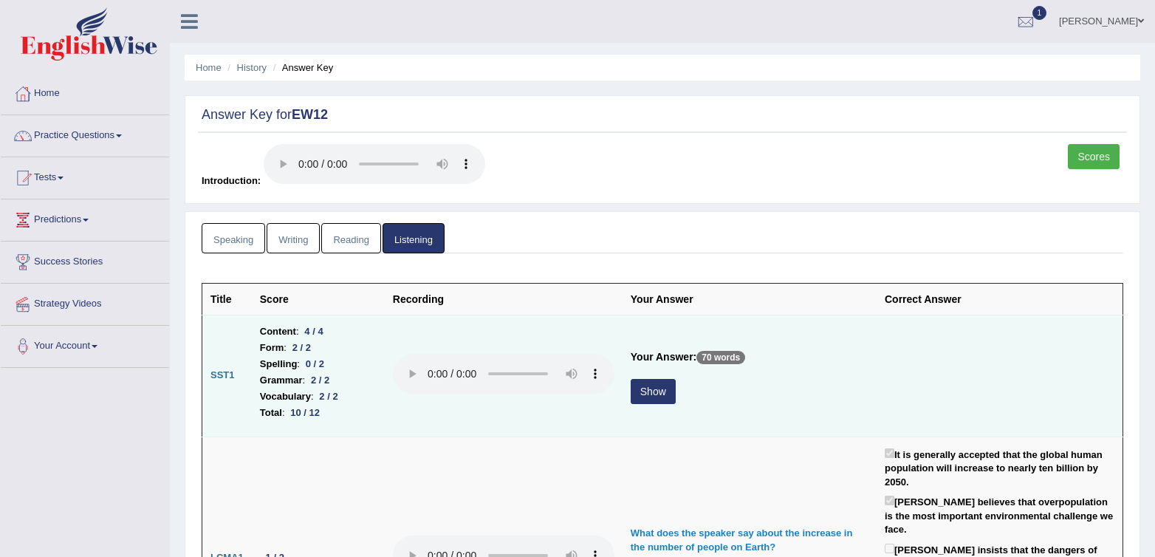
click at [656, 388] on button "Show" at bounding box center [653, 391] width 45 height 25
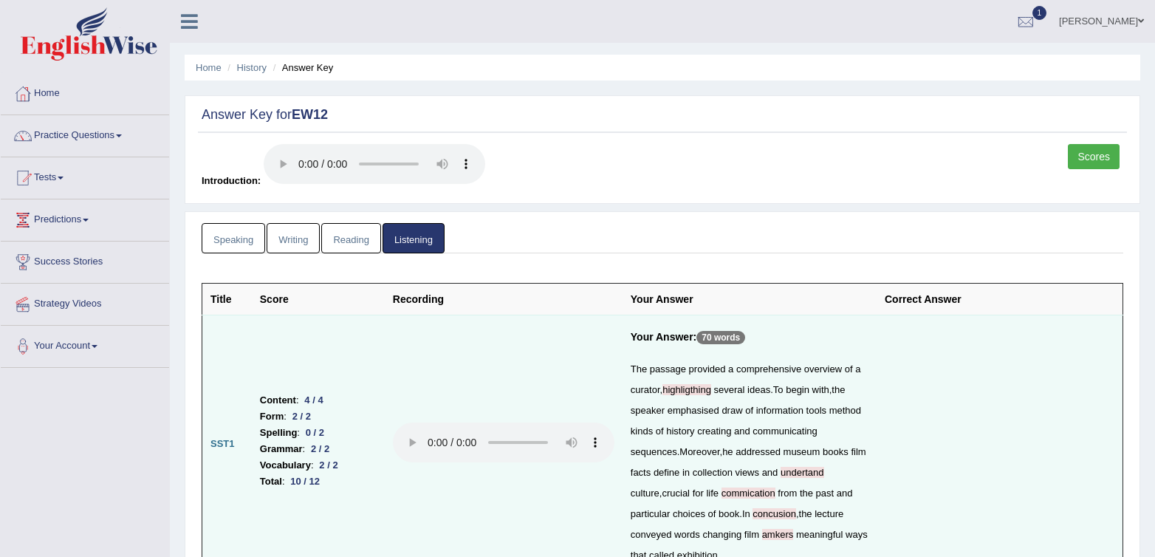
drag, startPoint x: 697, startPoint y: 394, endPoint x: 726, endPoint y: 410, distance: 32.7
click at [697, 394] on span "highligthing" at bounding box center [686, 389] width 49 height 11
click at [868, 430] on td "Your Answer: 70 words The passage provided a comprehensive overview of a curato…" at bounding box center [749, 444] width 254 height 259
click at [414, 340] on td at bounding box center [504, 444] width 238 height 259
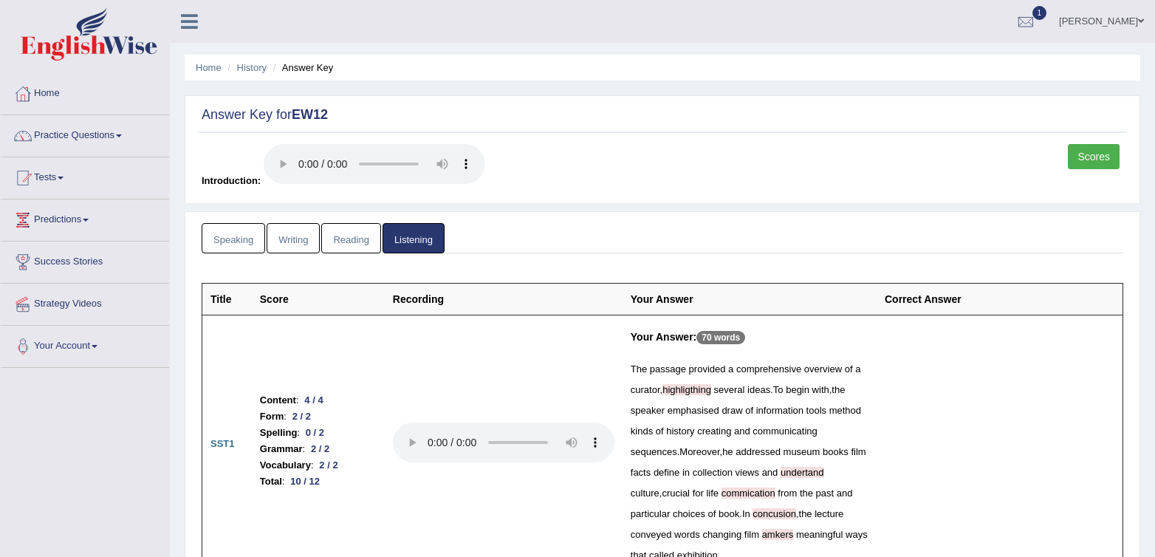
click at [233, 247] on link "Speaking" at bounding box center [234, 238] width 64 height 30
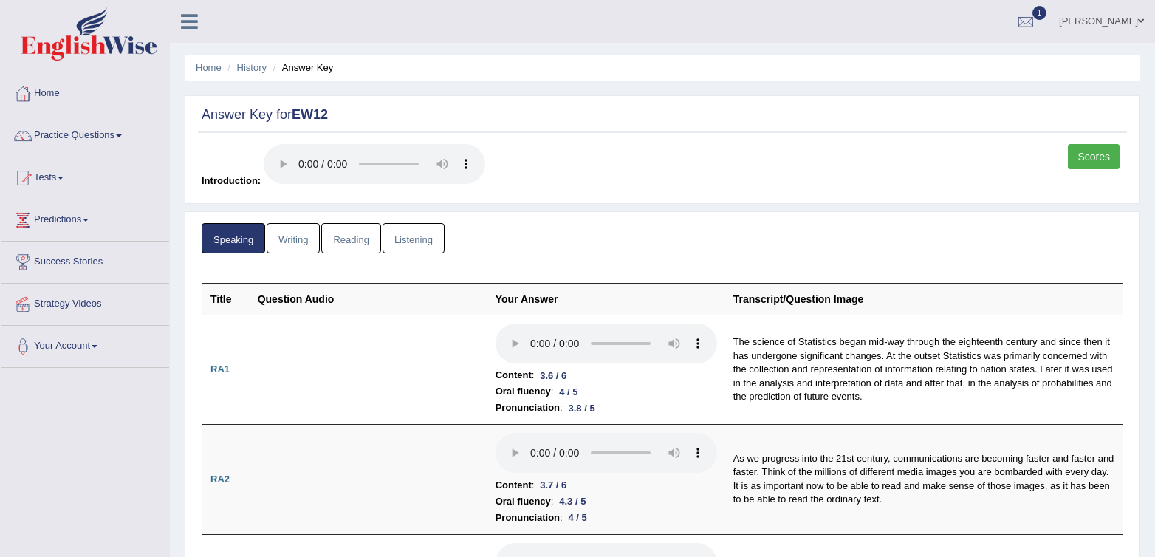
click at [1092, 154] on link "Scores" at bounding box center [1094, 156] width 52 height 25
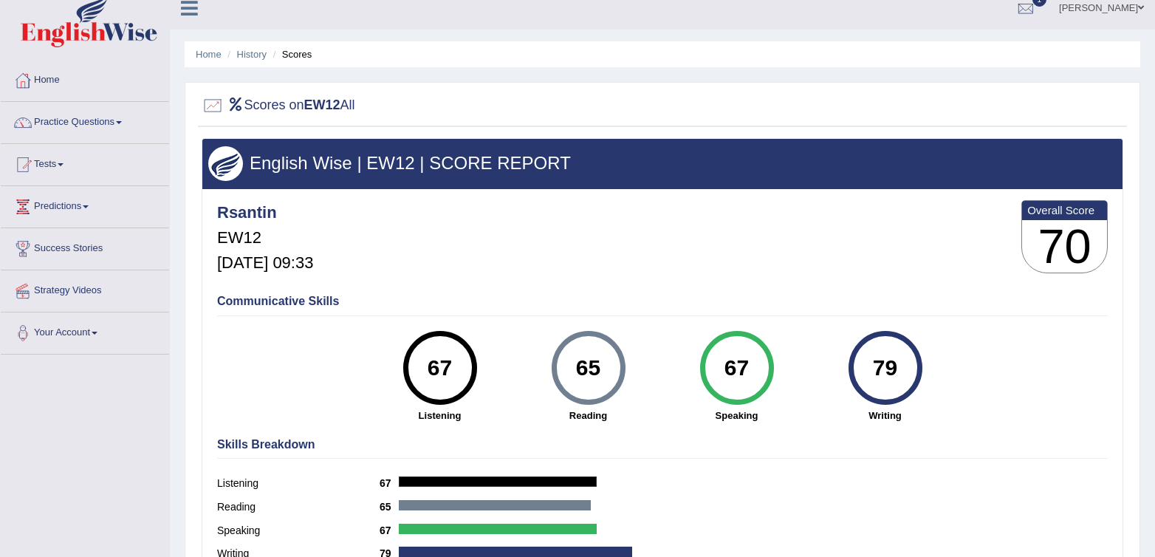
click at [866, 210] on div "Rsantin EW12 [DATE] 09:33 Overall Score 70" at bounding box center [662, 240] width 898 height 88
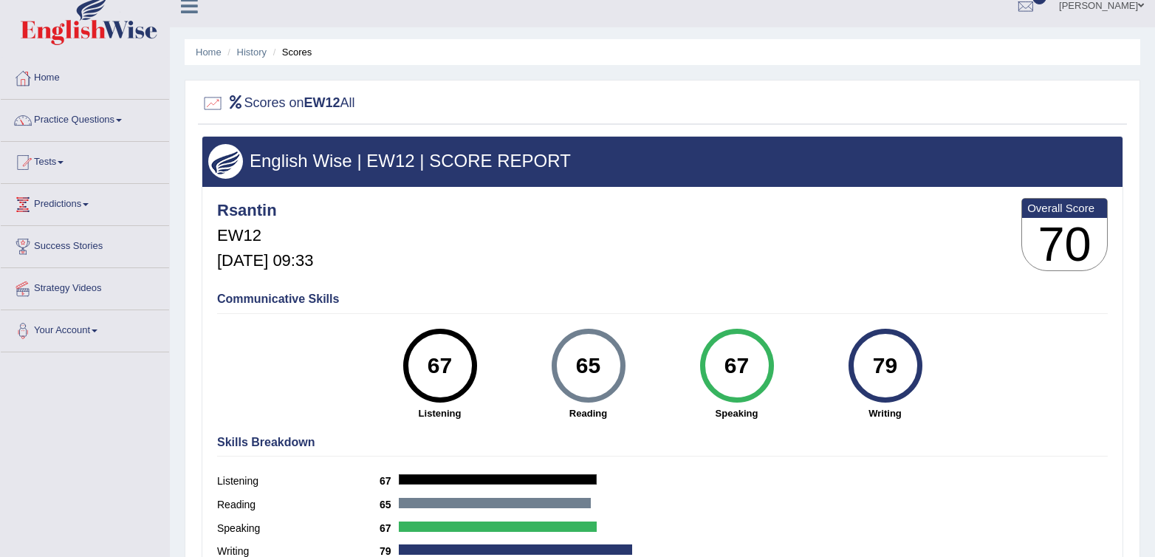
scroll to position [13, 0]
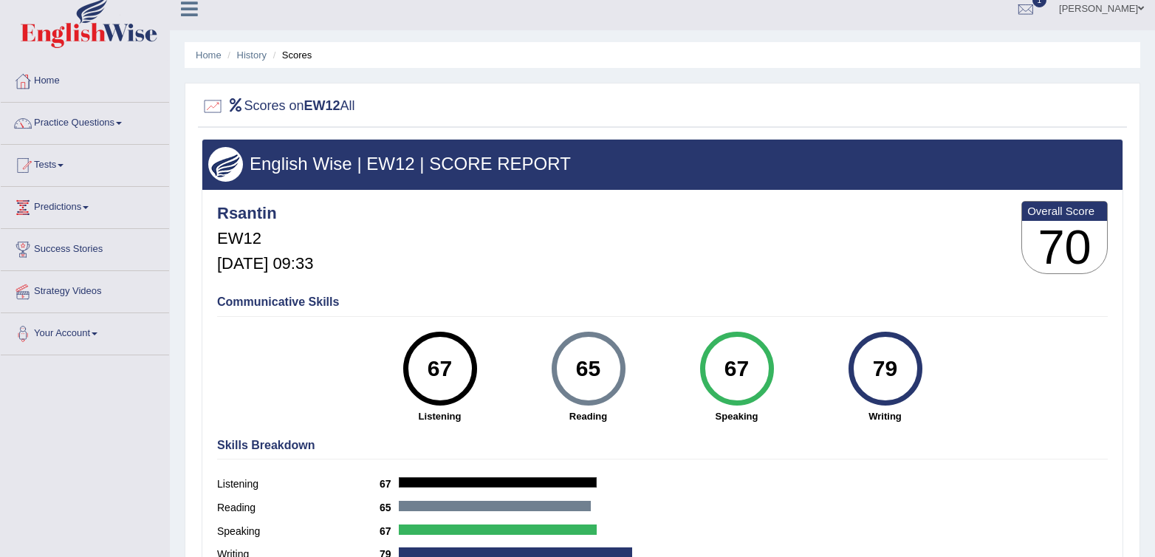
drag, startPoint x: 566, startPoint y: 381, endPoint x: 899, endPoint y: 417, distance: 335.0
click at [899, 332] on div "67 Listening 65 Reading 67 Speaking 79 Writing" at bounding box center [662, 332] width 891 height 0
click at [976, 415] on div "Communicative Skills 67 Listening 65 Reading 67 Speaking 79 Writing" at bounding box center [662, 358] width 898 height 140
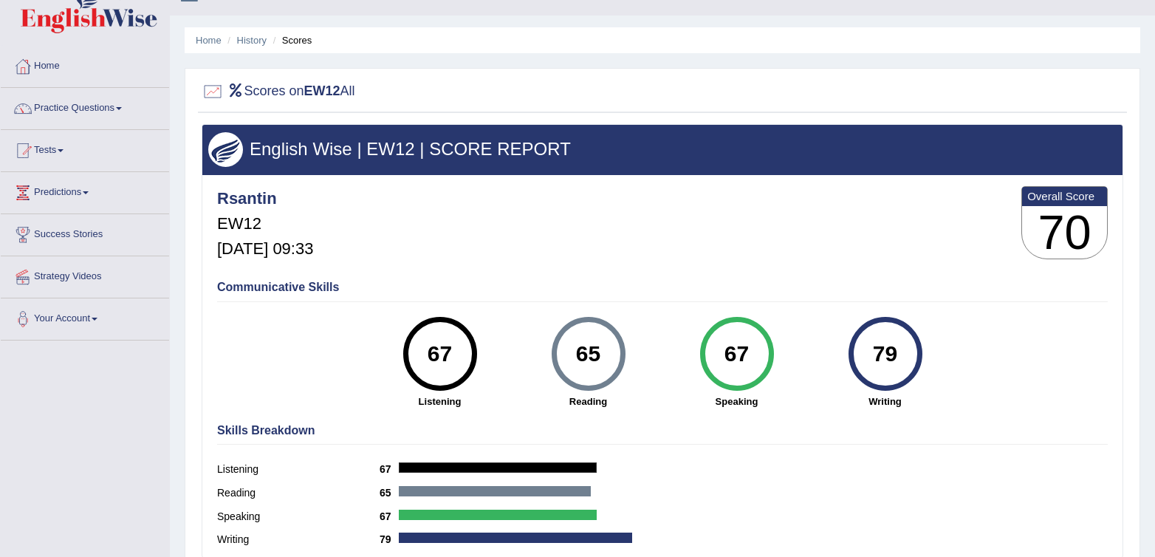
scroll to position [0, 0]
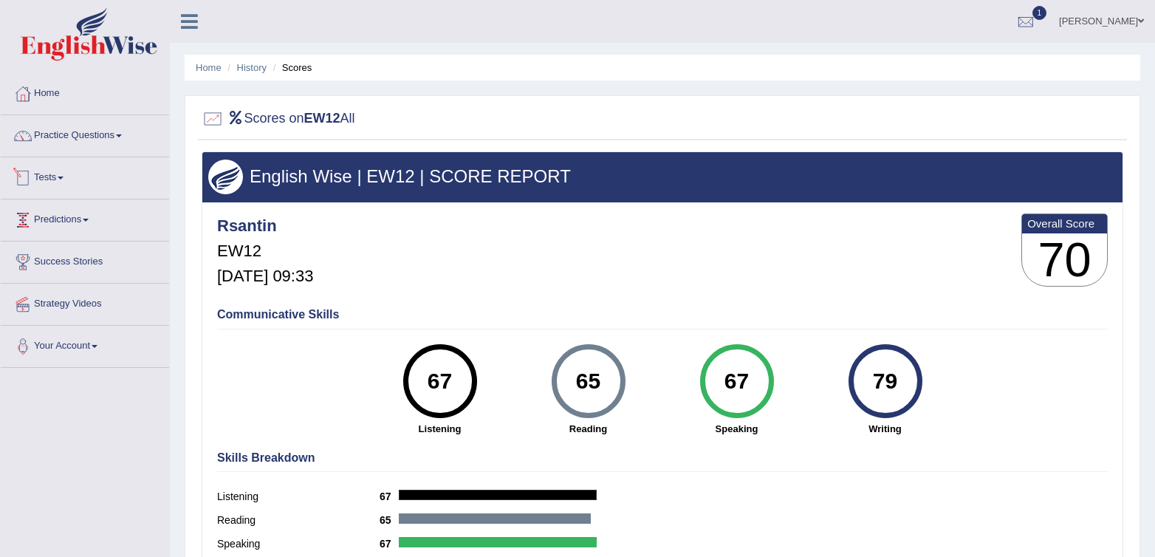
click at [47, 176] on link "Tests" at bounding box center [85, 175] width 168 height 37
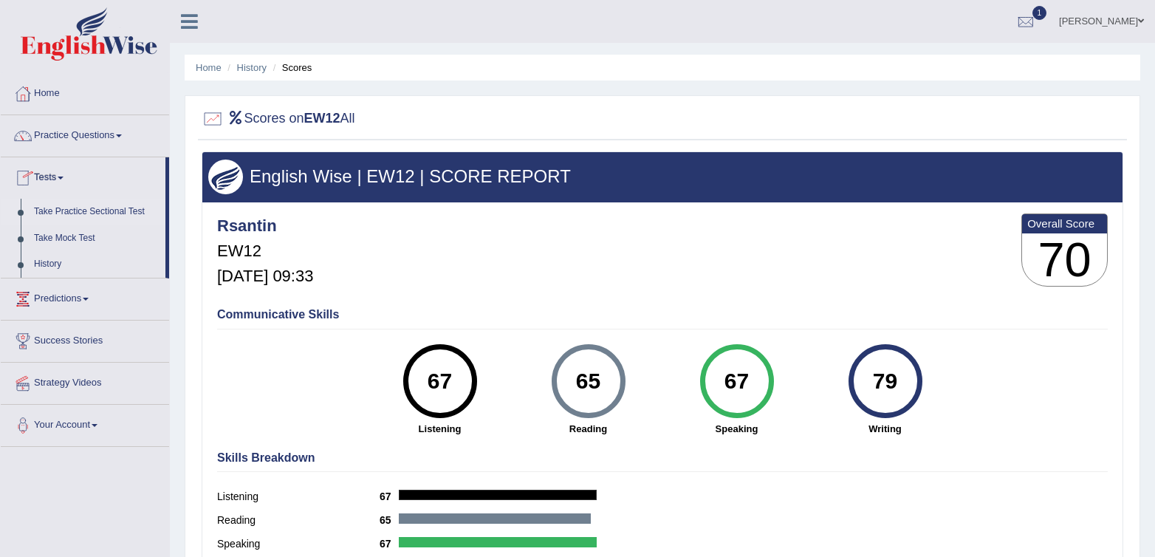
click at [80, 203] on link "Take Practice Sectional Test" at bounding box center [96, 212] width 138 height 27
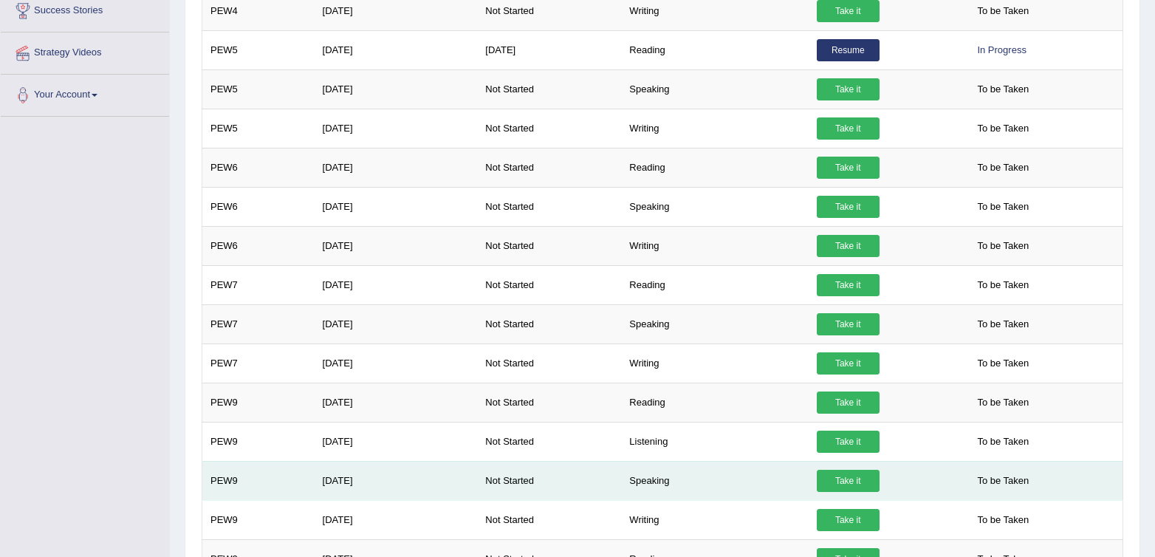
scroll to position [337, 0]
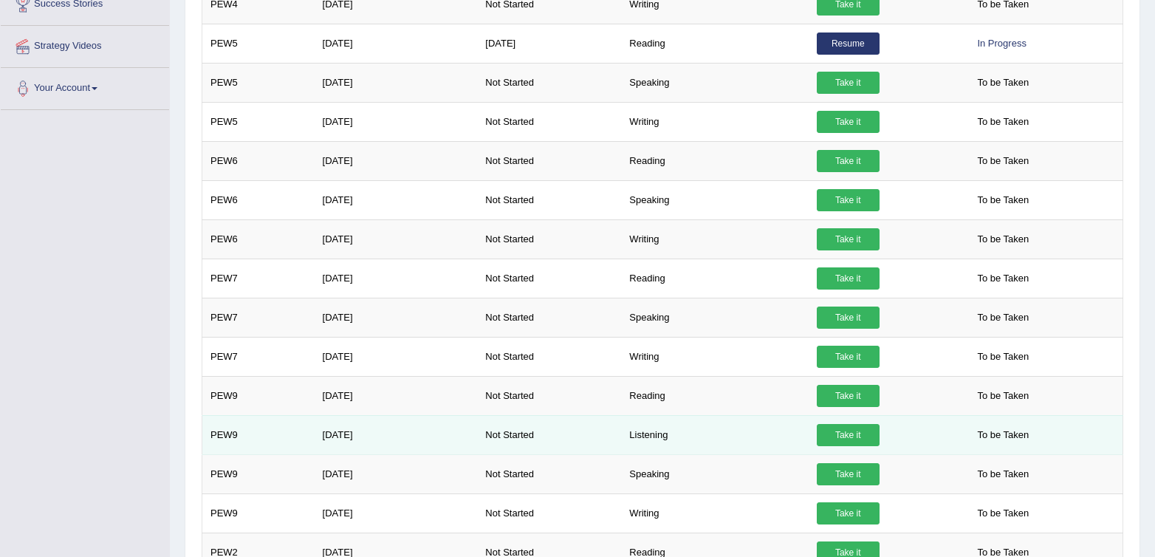
click at [853, 436] on link "Take it" at bounding box center [848, 435] width 63 height 22
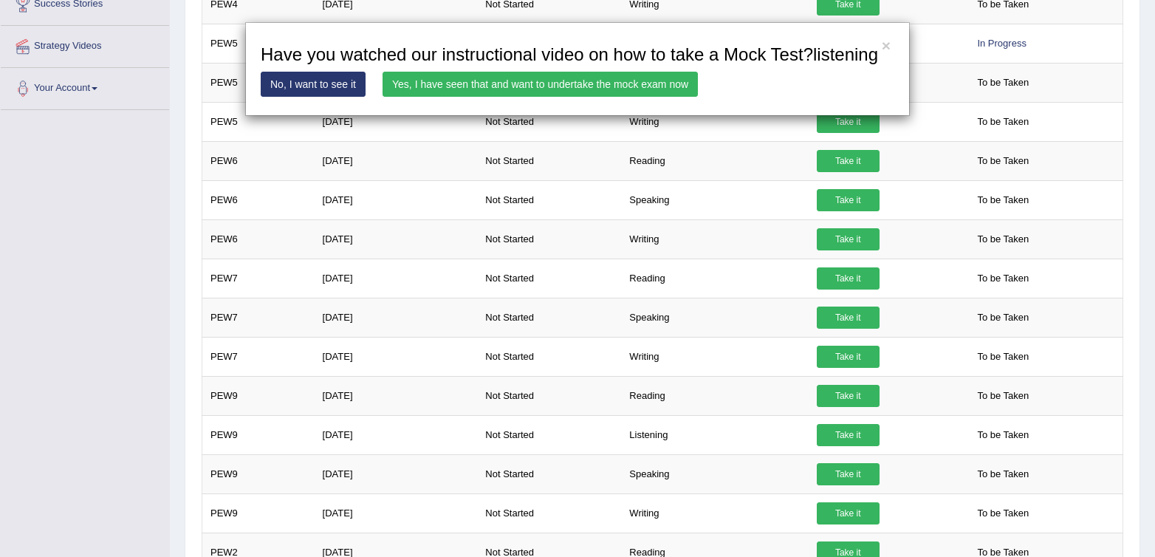
click at [562, 94] on link "Yes, I have seen that and want to undertake the mock exam now" at bounding box center [539, 84] width 315 height 25
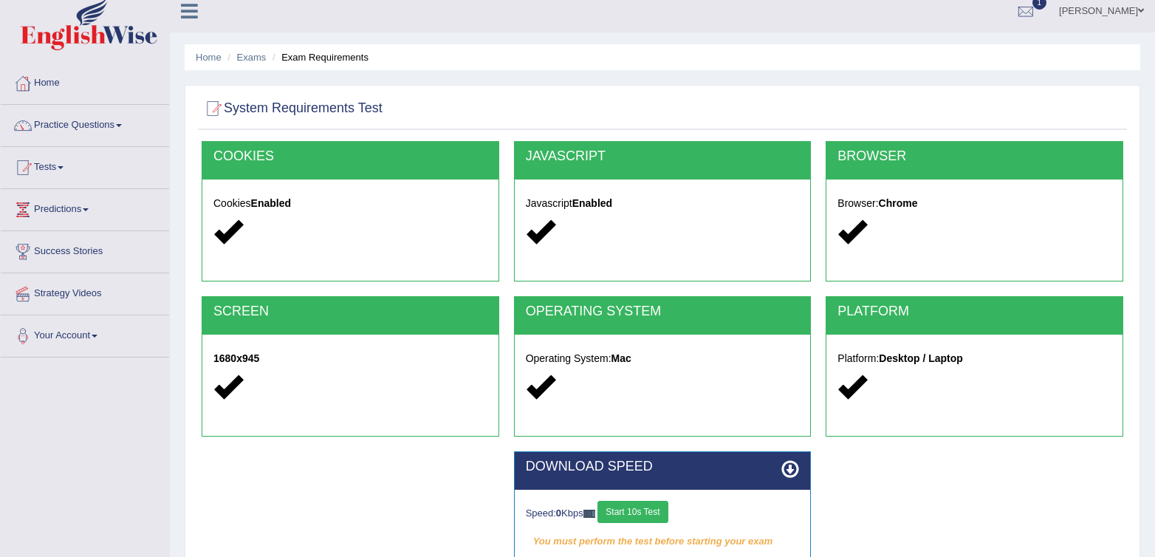
scroll to position [219, 0]
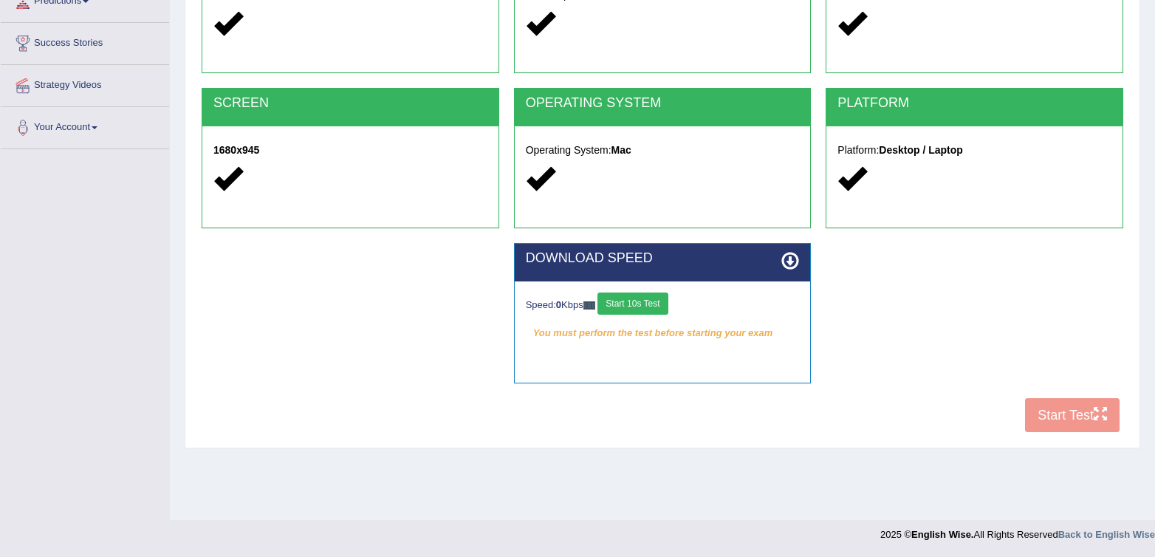
click at [1045, 414] on div "COOKIES Cookies Enabled JAVASCRIPT Javascript Enabled BROWSER Browser: Chrome S…" at bounding box center [662, 186] width 929 height 507
click at [649, 308] on button "Start 10s Test" at bounding box center [632, 303] width 70 height 22
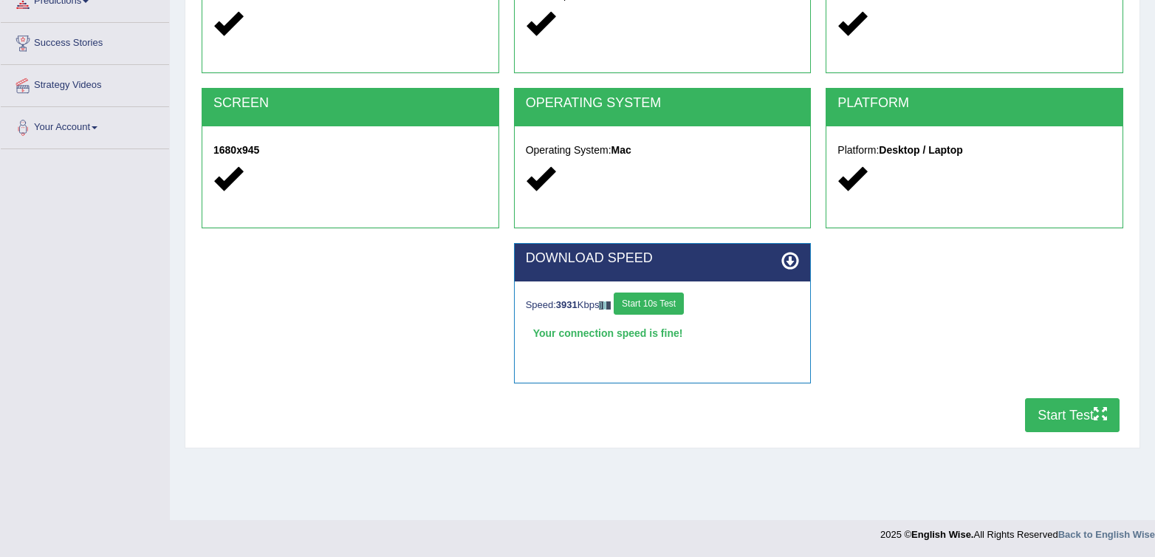
click at [1080, 420] on button "Start Test" at bounding box center [1072, 415] width 95 height 34
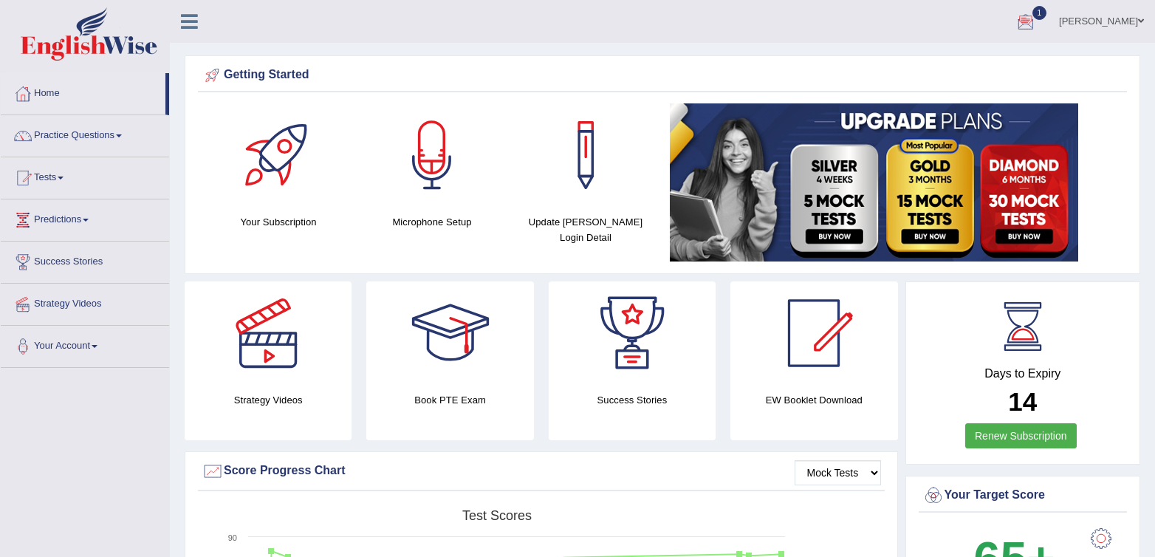
click at [1037, 21] on div at bounding box center [1026, 22] width 22 height 22
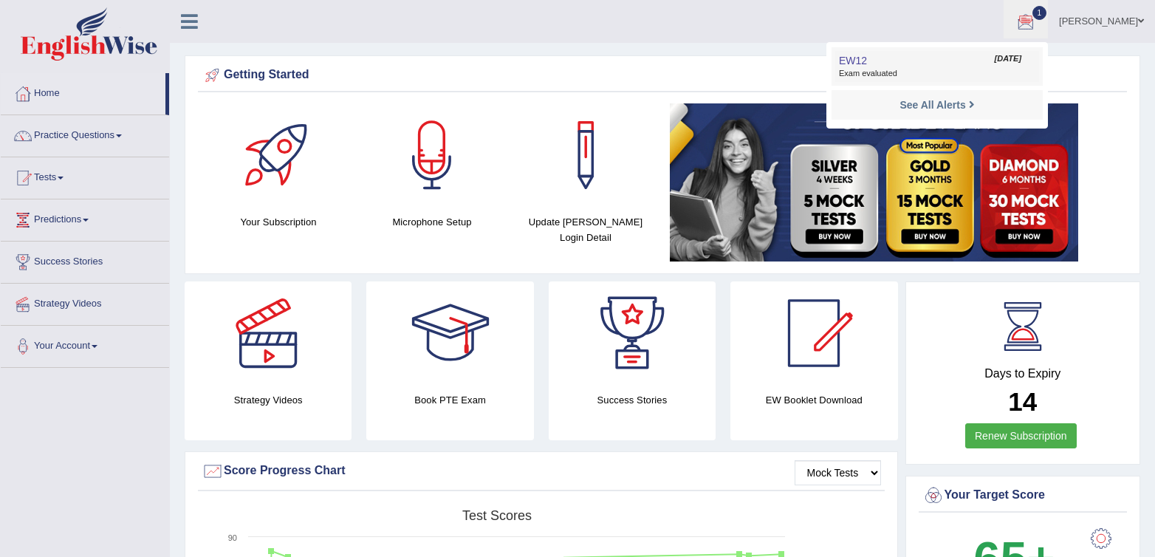
click at [859, 63] on span "EW12" at bounding box center [853, 61] width 28 height 12
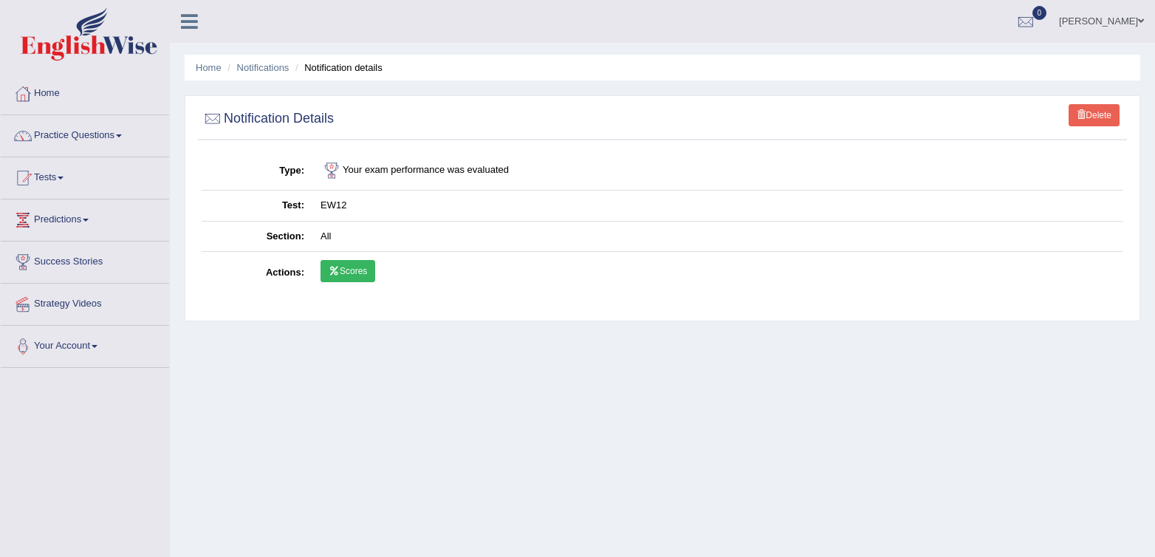
click at [364, 267] on link "Scores" at bounding box center [347, 271] width 55 height 22
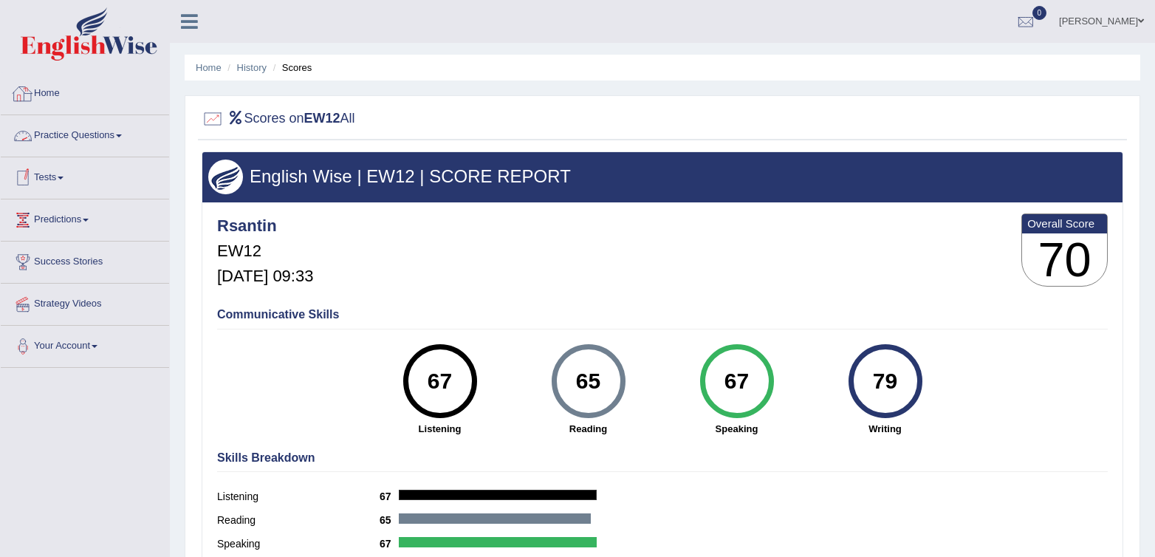
click at [52, 89] on link "Home" at bounding box center [85, 91] width 168 height 37
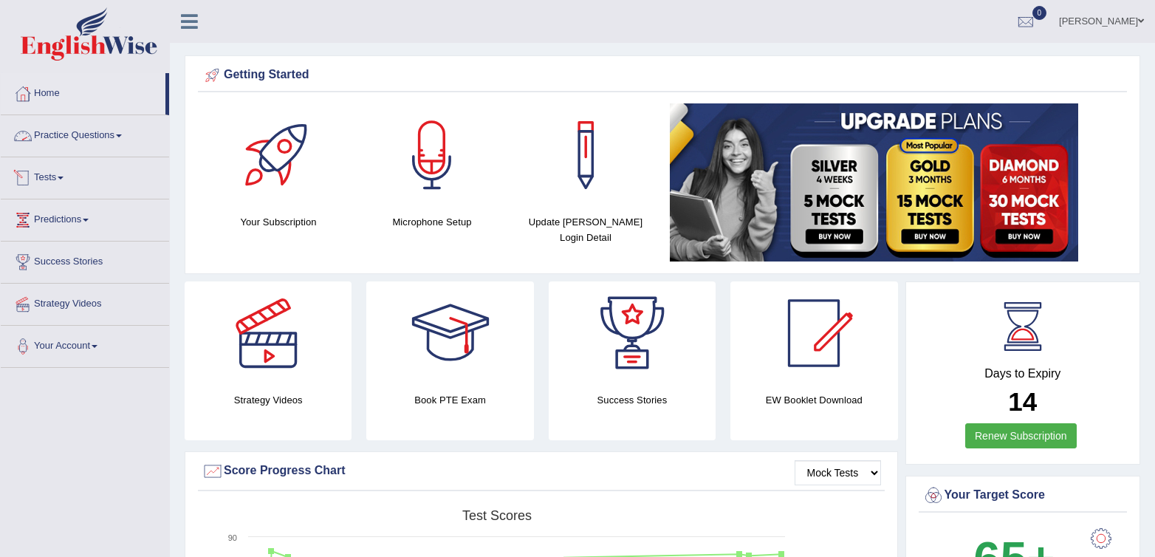
click at [34, 174] on link "Tests" at bounding box center [85, 175] width 168 height 37
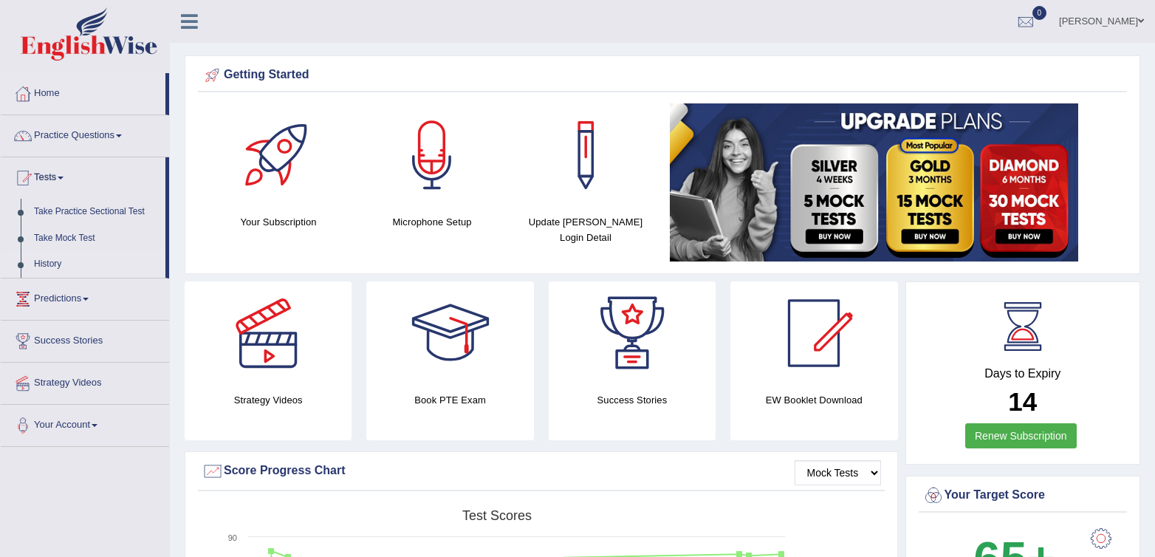
click at [40, 254] on link "History" at bounding box center [96, 264] width 138 height 27
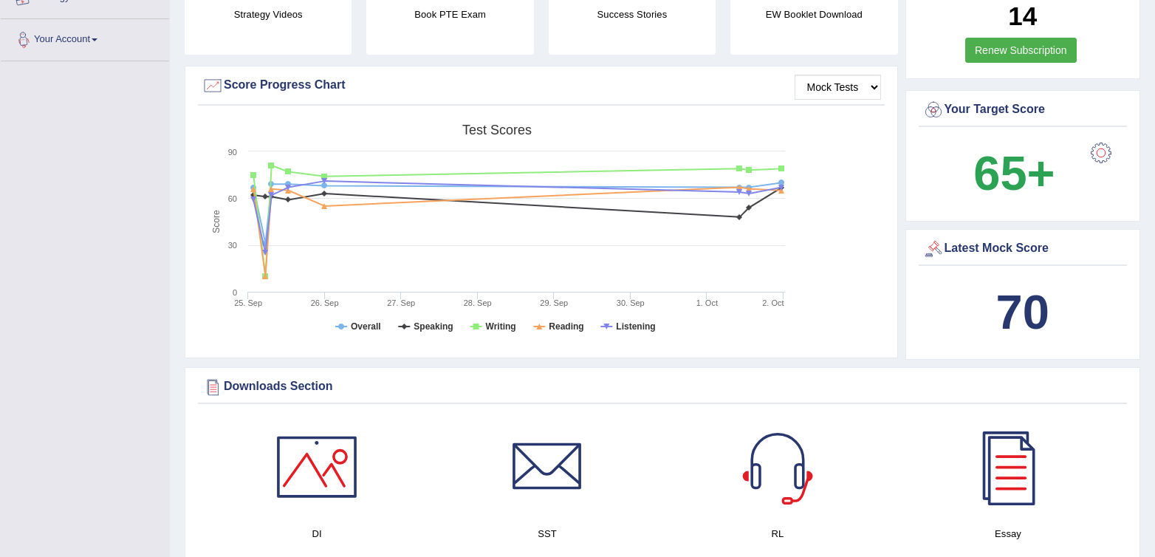
scroll to position [506, 0]
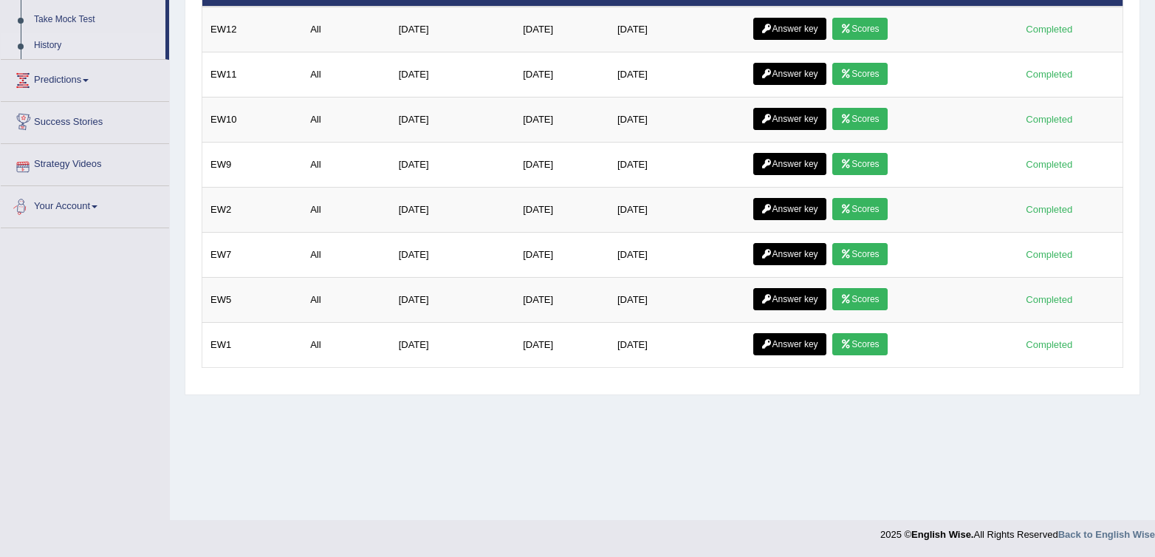
scroll to position [132, 0]
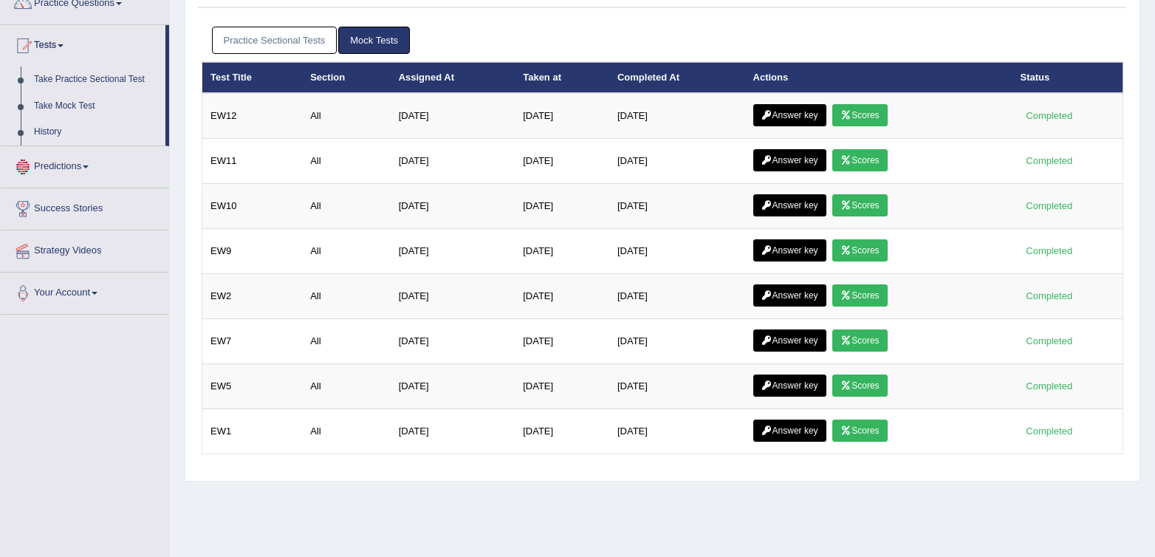
click at [257, 34] on link "Practice Sectional Tests" at bounding box center [275, 40] width 126 height 27
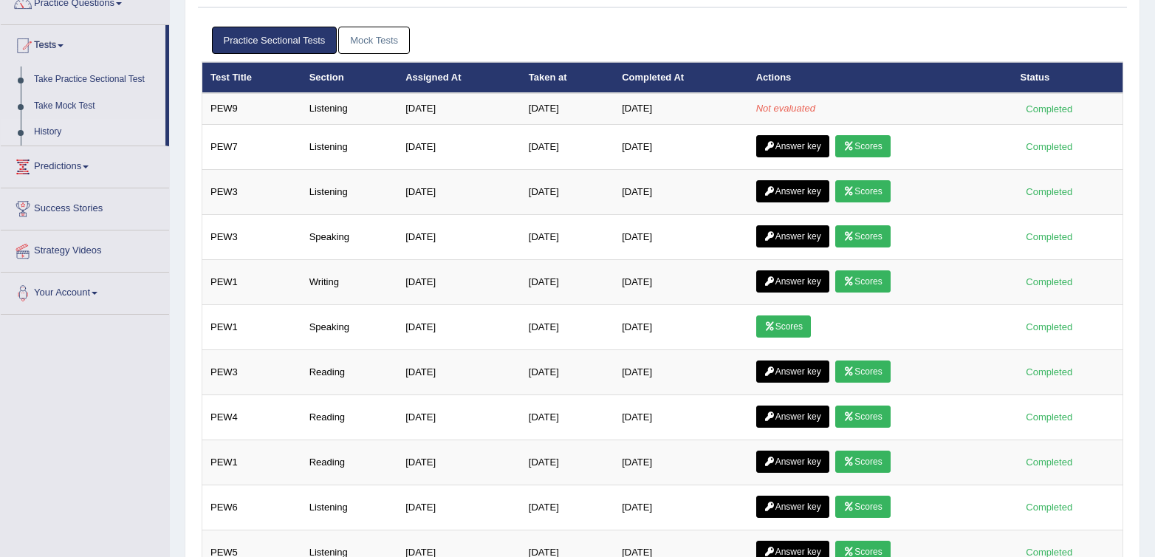
click at [393, 40] on link "Mock Tests" at bounding box center [374, 40] width 72 height 27
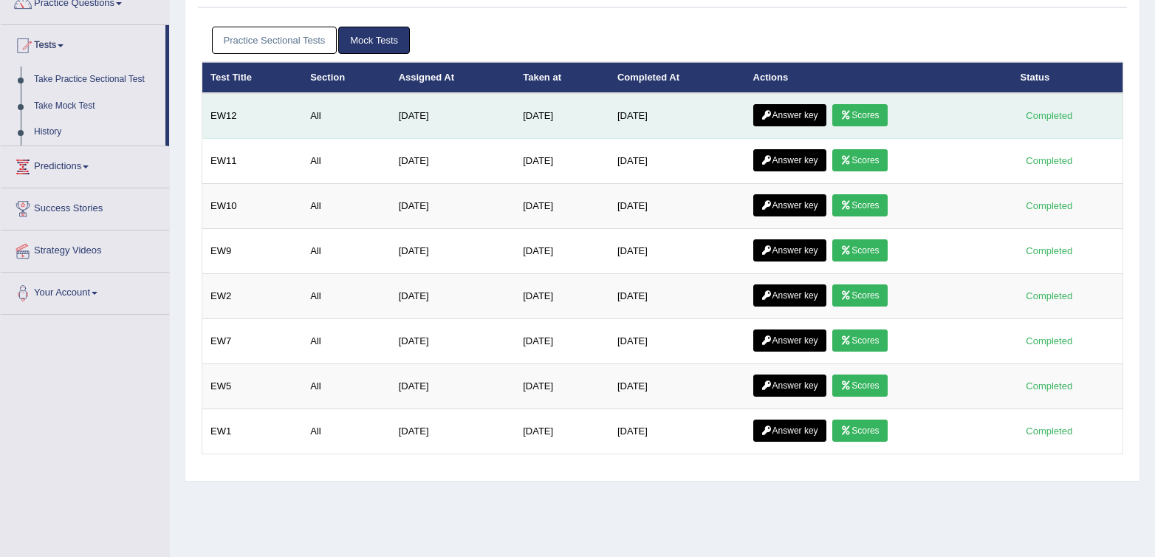
click at [761, 122] on link "Answer key" at bounding box center [789, 115] width 73 height 22
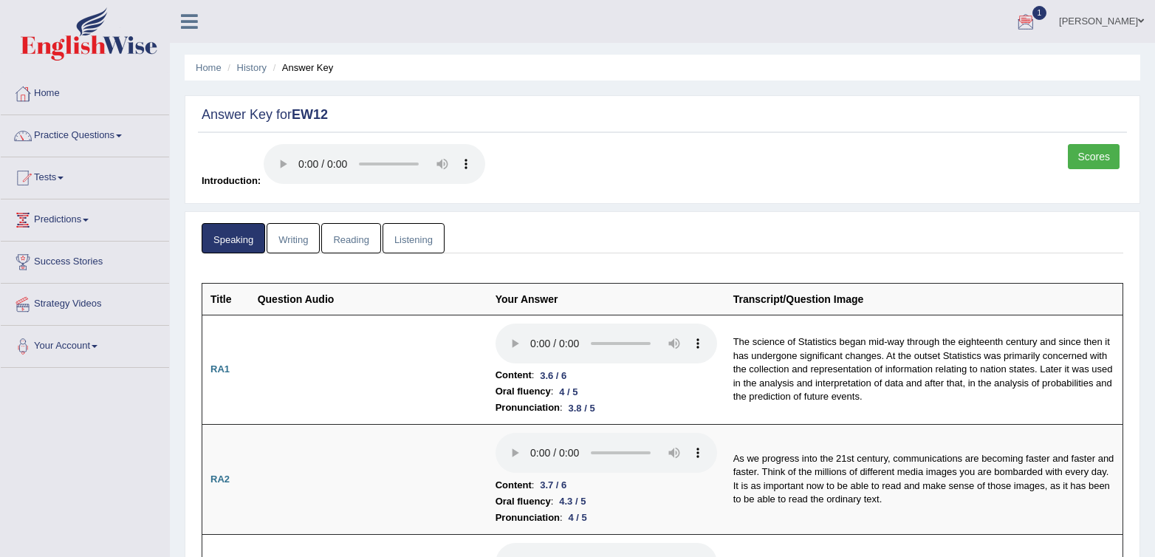
click at [1030, 26] on div at bounding box center [1026, 22] width 22 height 22
click at [871, 68] on span "Exam evaluated" at bounding box center [937, 74] width 196 height 12
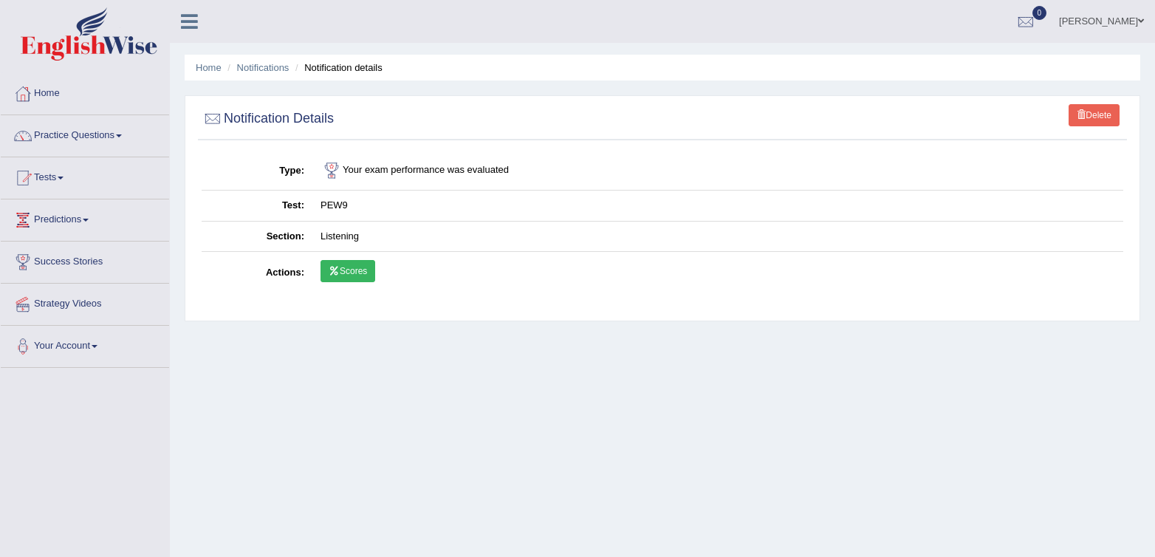
click at [346, 269] on link "Scores" at bounding box center [347, 271] width 55 height 22
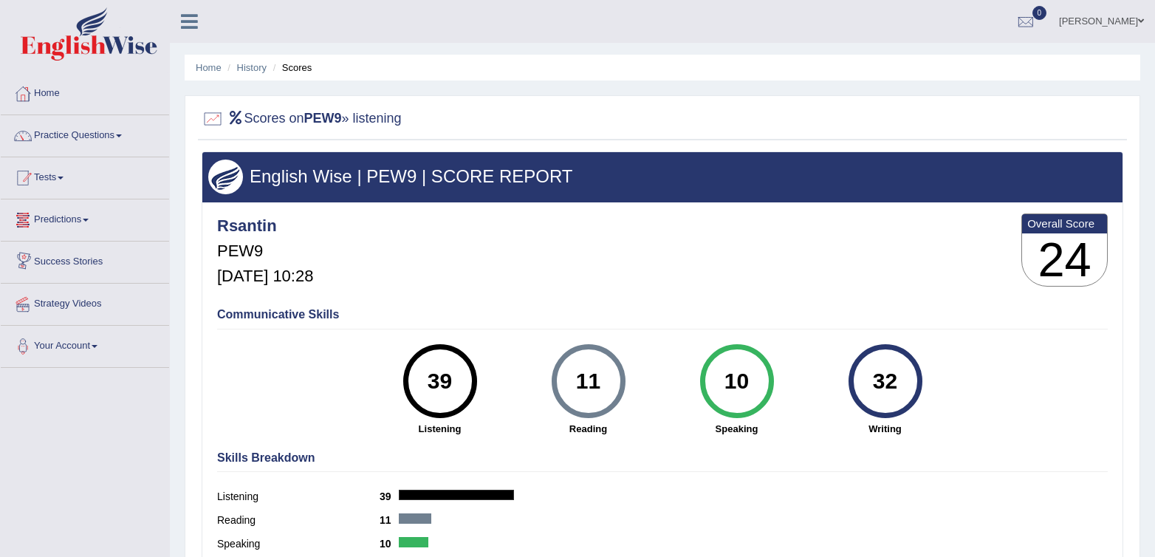
click at [51, 192] on link "Tests" at bounding box center [85, 175] width 168 height 37
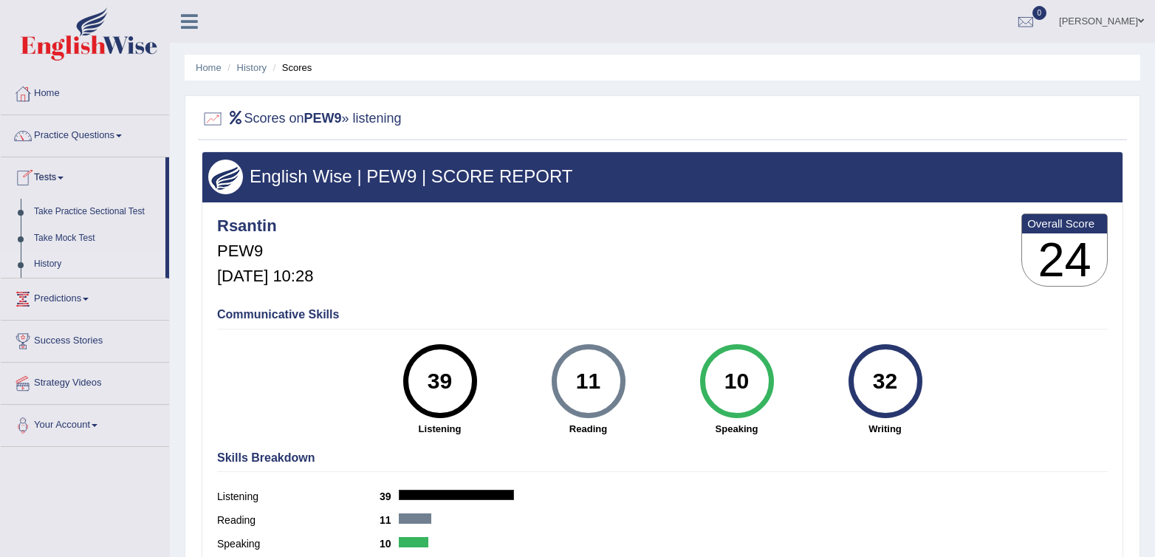
click at [67, 265] on link "History" at bounding box center [96, 264] width 138 height 27
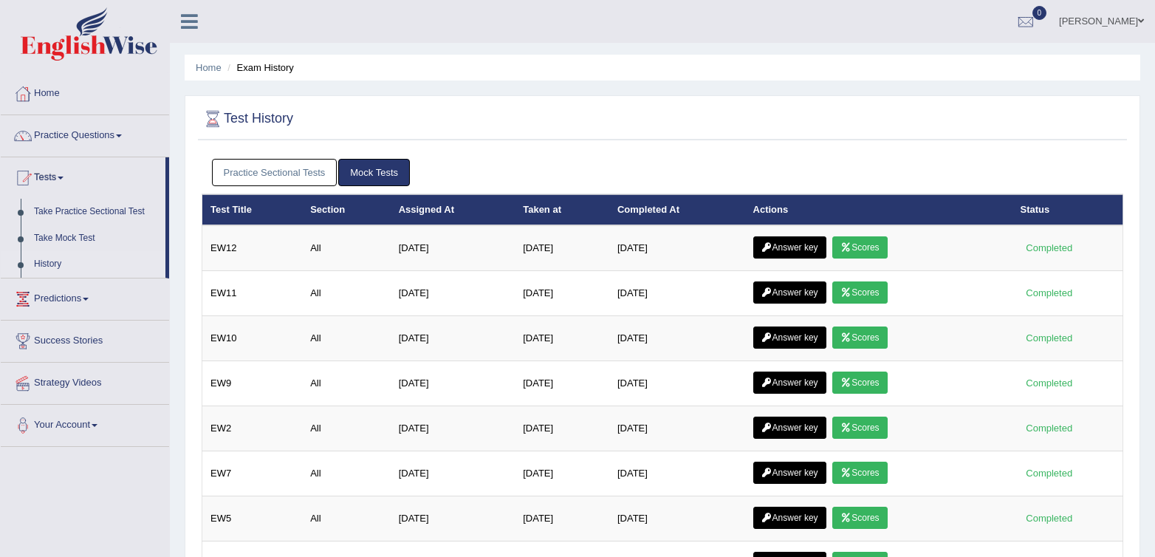
click at [310, 174] on link "Practice Sectional Tests" at bounding box center [275, 172] width 126 height 27
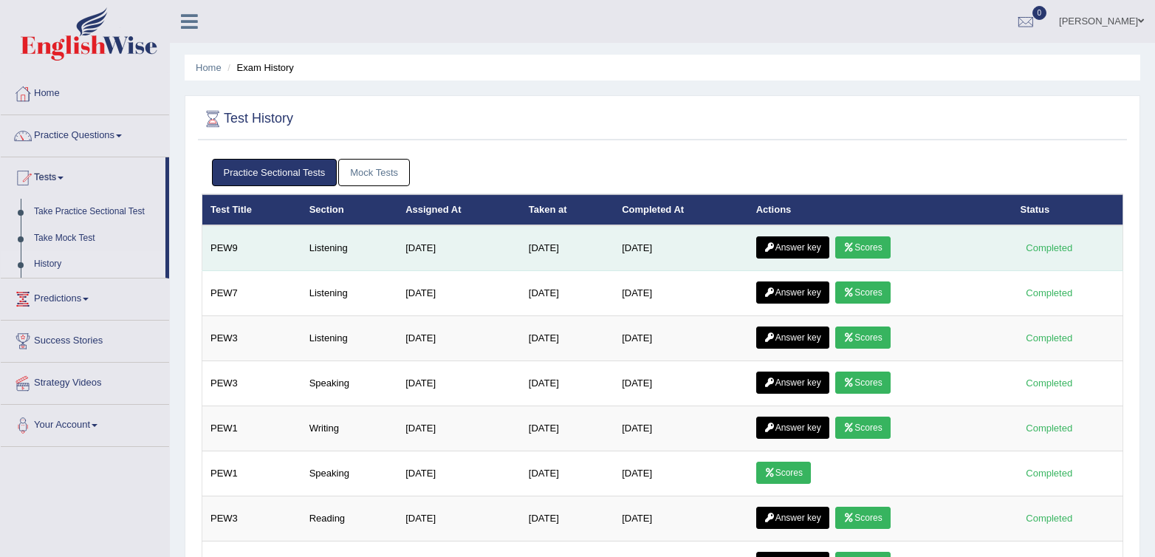
click at [795, 251] on link "Answer key" at bounding box center [792, 247] width 73 height 22
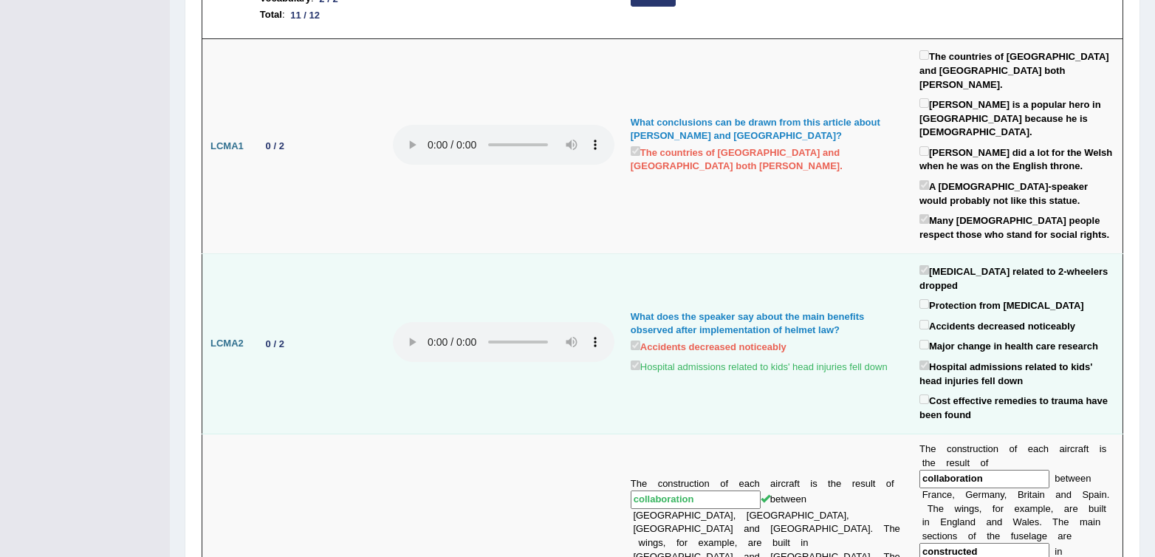
scroll to position [382, 0]
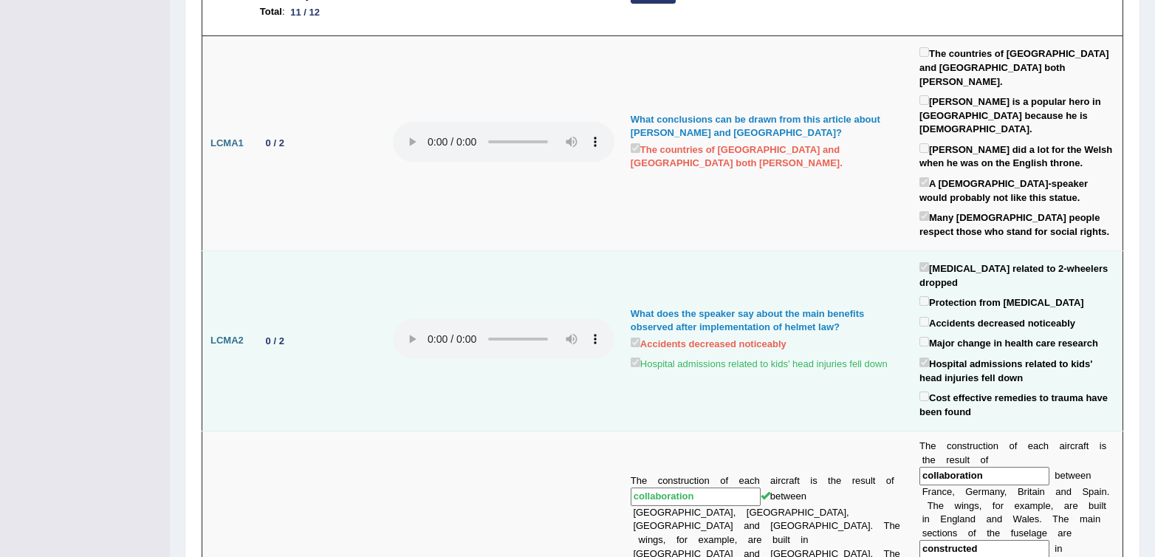
click at [656, 357] on td "What does the speaker say about the main benefits observed after implementation…" at bounding box center [766, 341] width 289 height 180
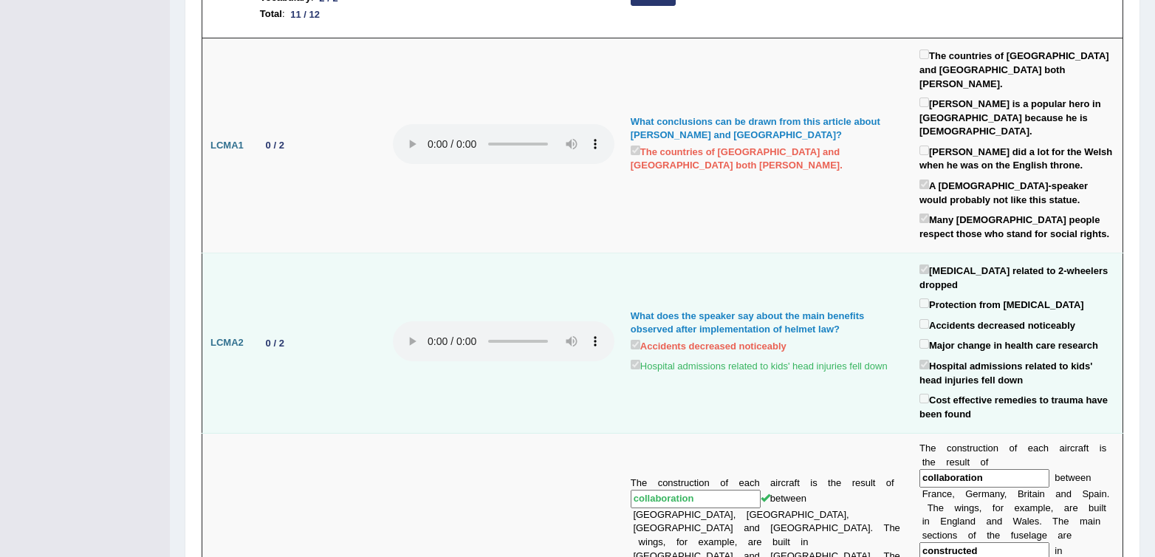
click at [679, 357] on label "Hospital admissions related to kids' head injuries fell down" at bounding box center [759, 365] width 257 height 17
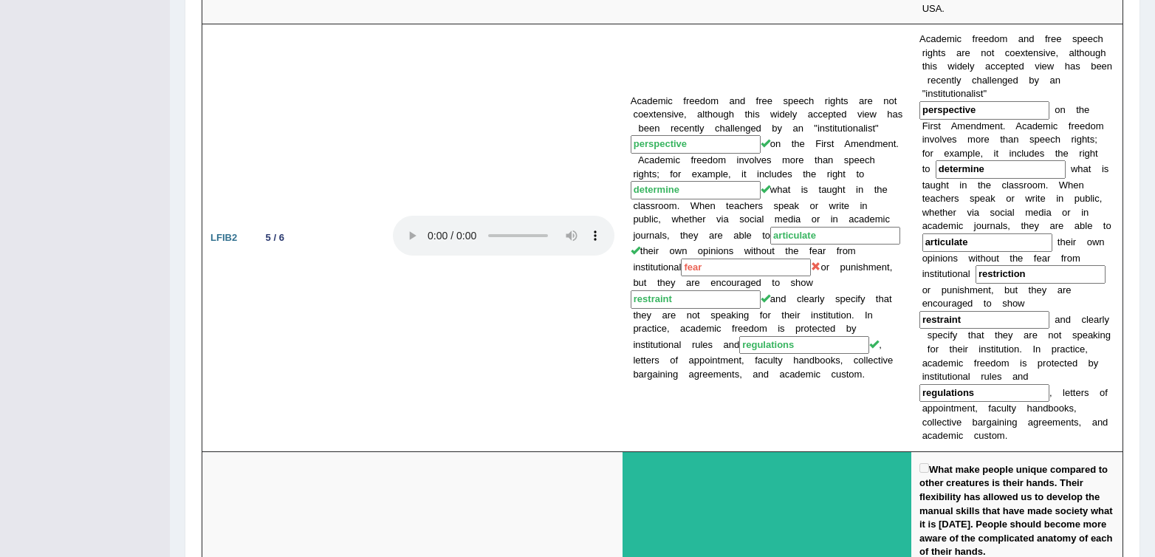
scroll to position [1235, 0]
